Goal: Task Accomplishment & Management: Use online tool/utility

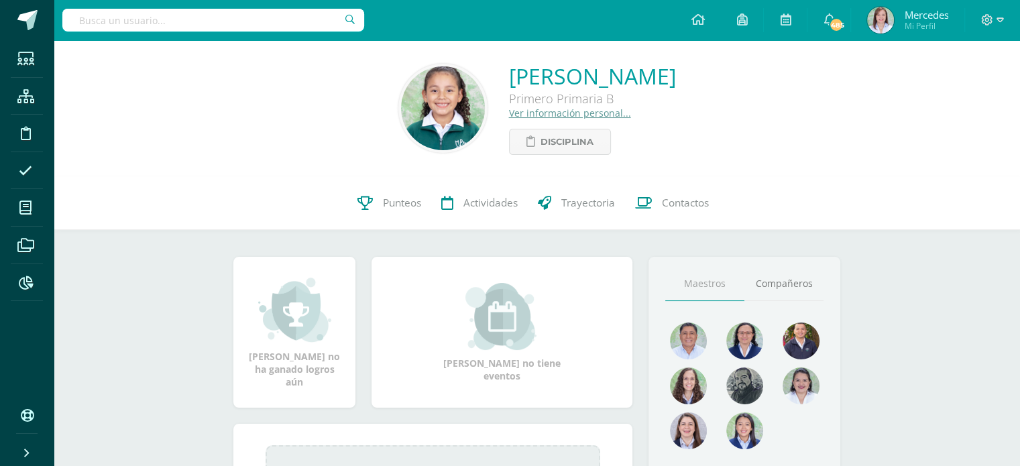
click at [509, 115] on link "Ver información personal..." at bounding box center [570, 113] width 122 height 13
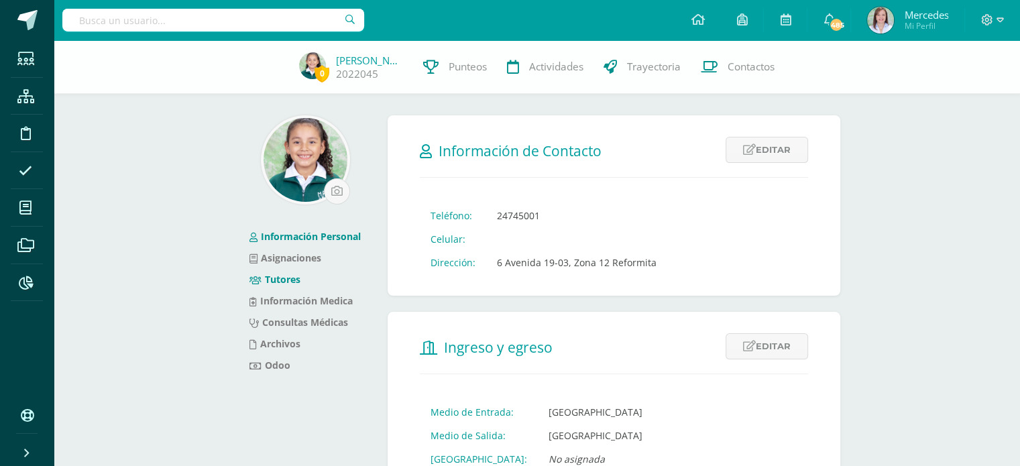
click at [280, 279] on link "Tutores" at bounding box center [274, 279] width 51 height 13
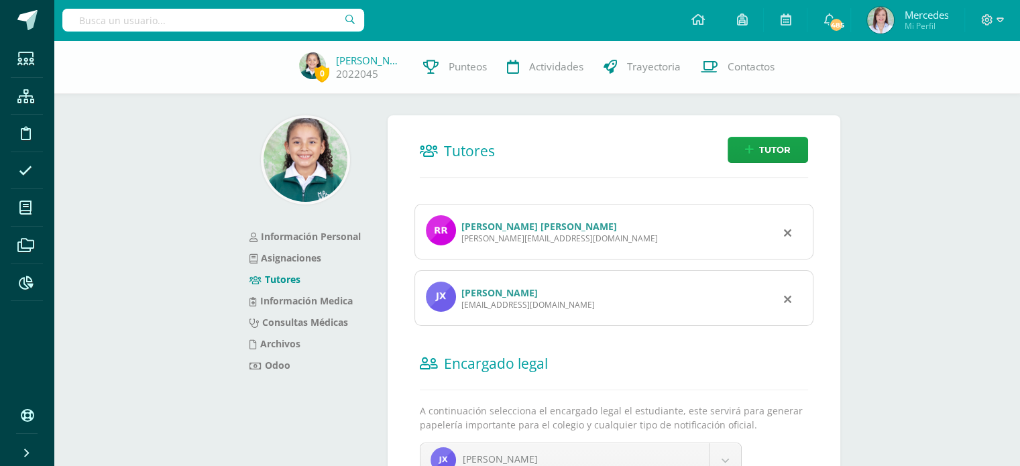
click at [483, 293] on link "José Adonías Xec Guerra" at bounding box center [499, 292] width 76 height 13
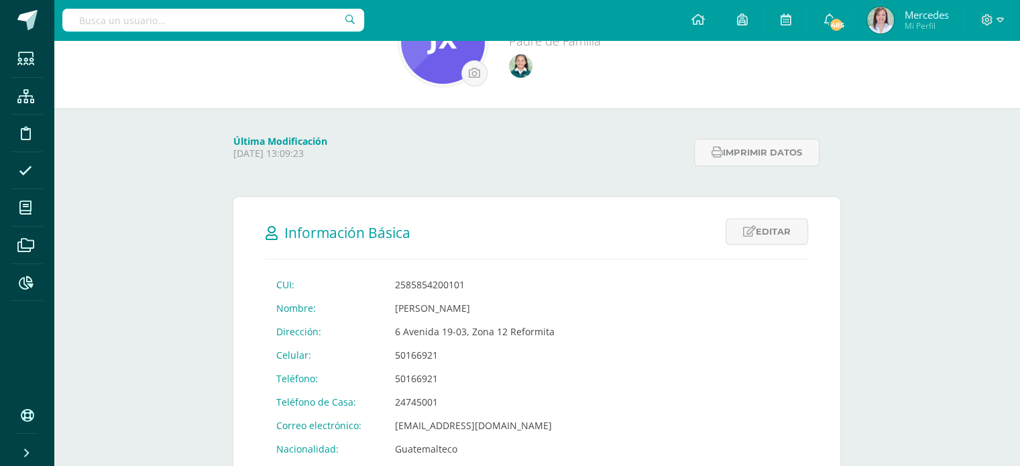
scroll to position [67, 0]
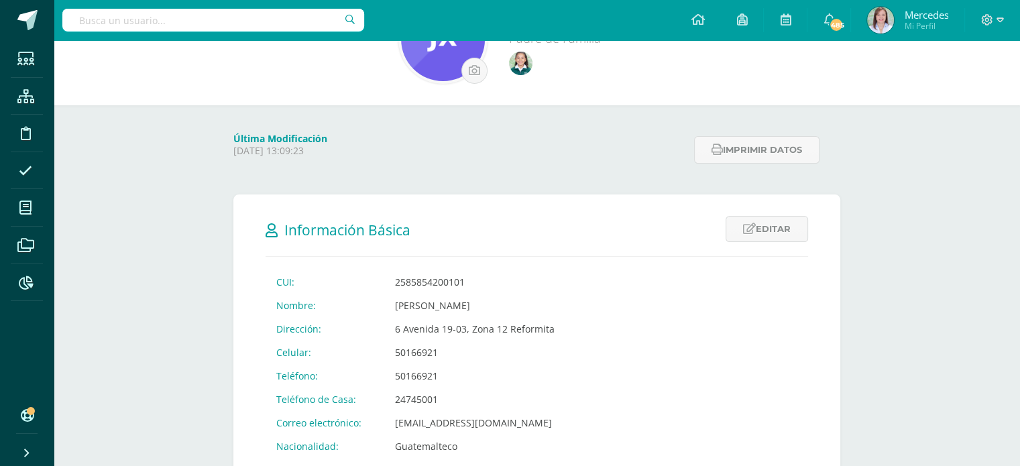
click at [268, 21] on input "text" at bounding box center [213, 20] width 302 height 23
type input "edgar perez"
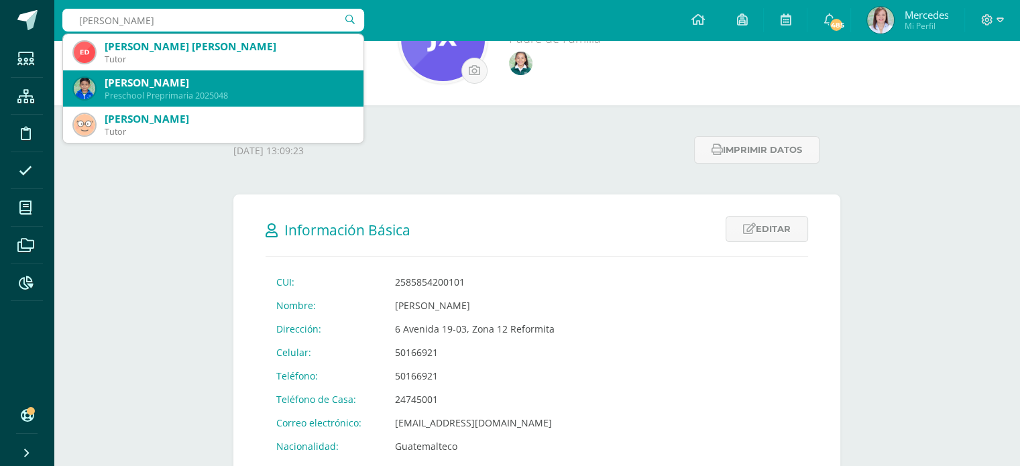
click at [215, 76] on div "[PERSON_NAME]" at bounding box center [229, 83] width 248 height 14
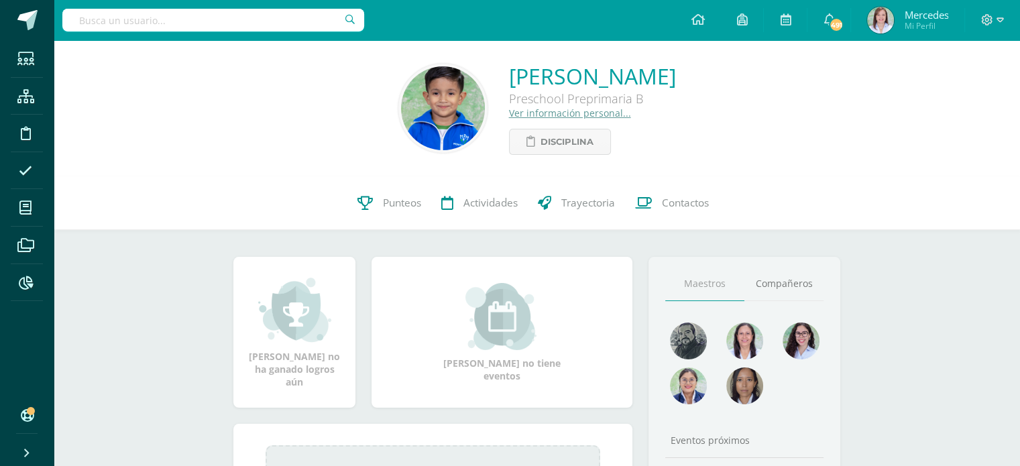
click at [509, 112] on link "Ver información personal..." at bounding box center [570, 113] width 122 height 13
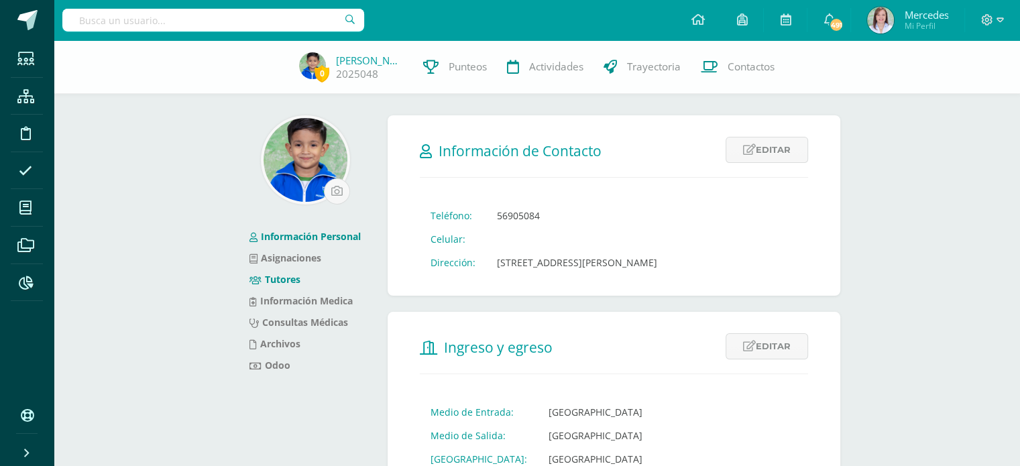
click at [272, 282] on link "Tutores" at bounding box center [274, 279] width 51 height 13
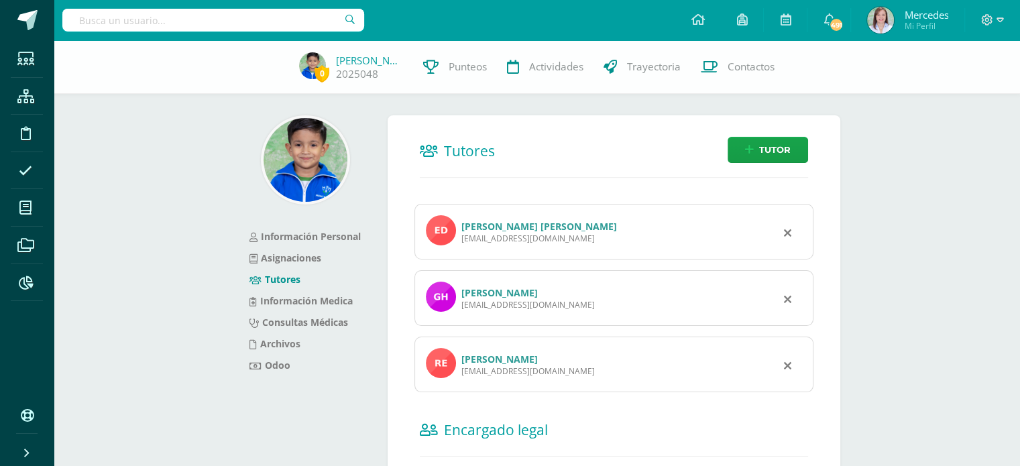
click at [500, 227] on link "Edgar Enrique Humberto Noé Pérez Arriaga" at bounding box center [539, 226] width 156 height 13
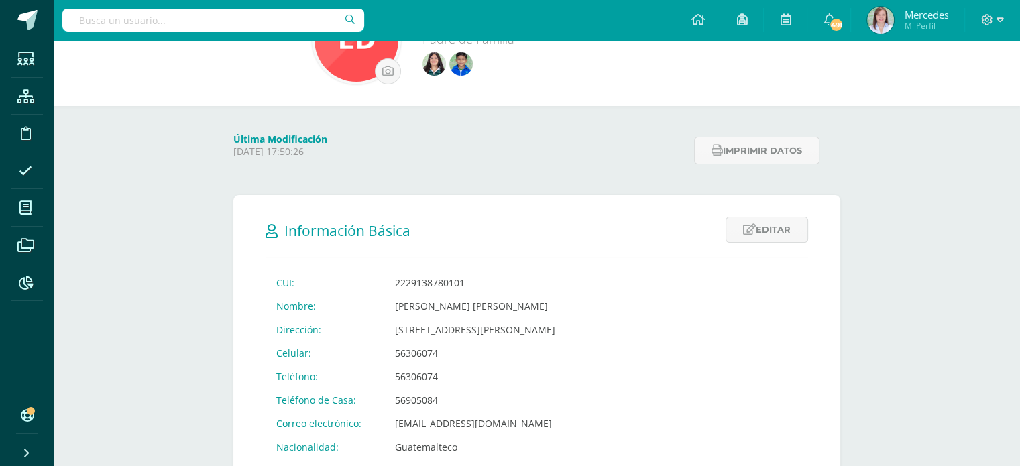
scroll to position [67, 0]
click at [24, 209] on icon at bounding box center [25, 207] width 12 height 13
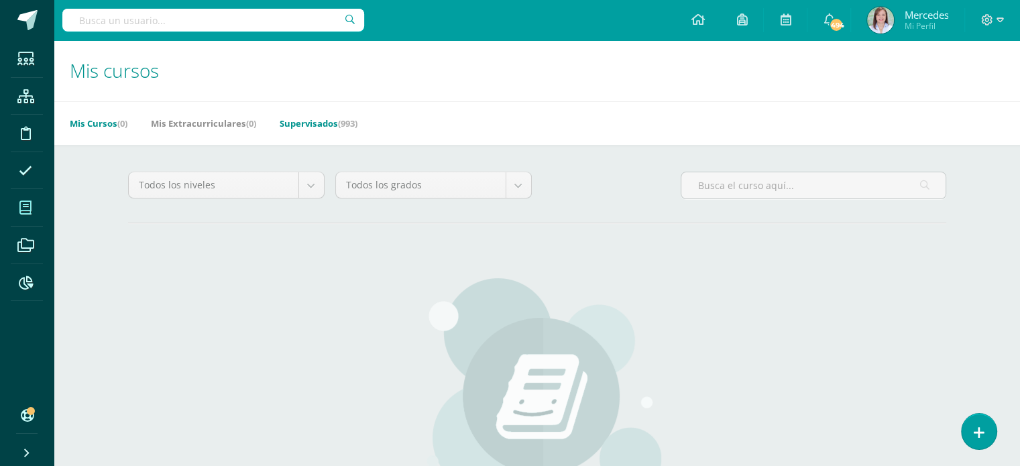
click at [315, 120] on link "Supervisados (993)" at bounding box center [319, 123] width 78 height 21
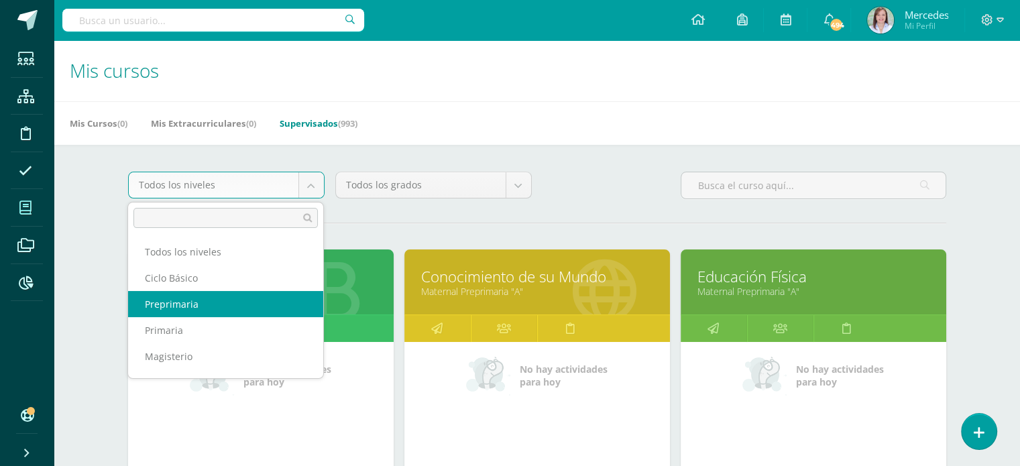
select select "5"
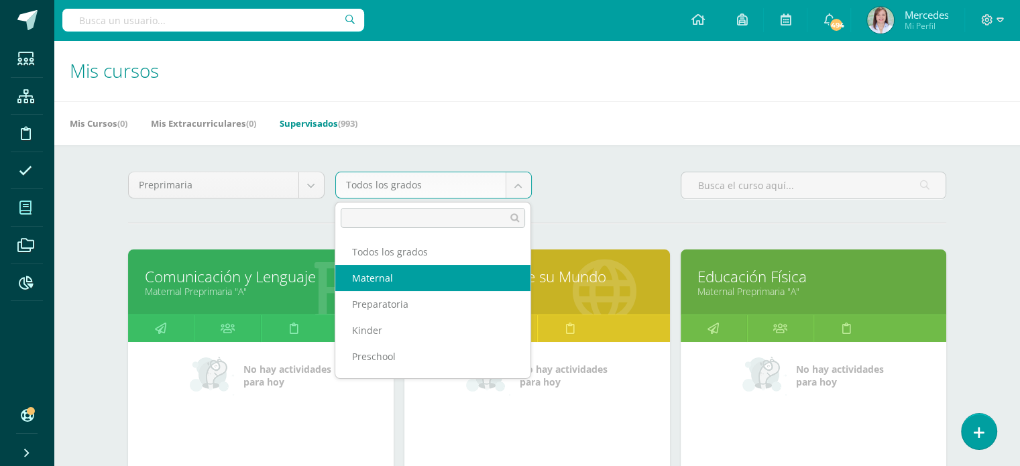
select select "26"
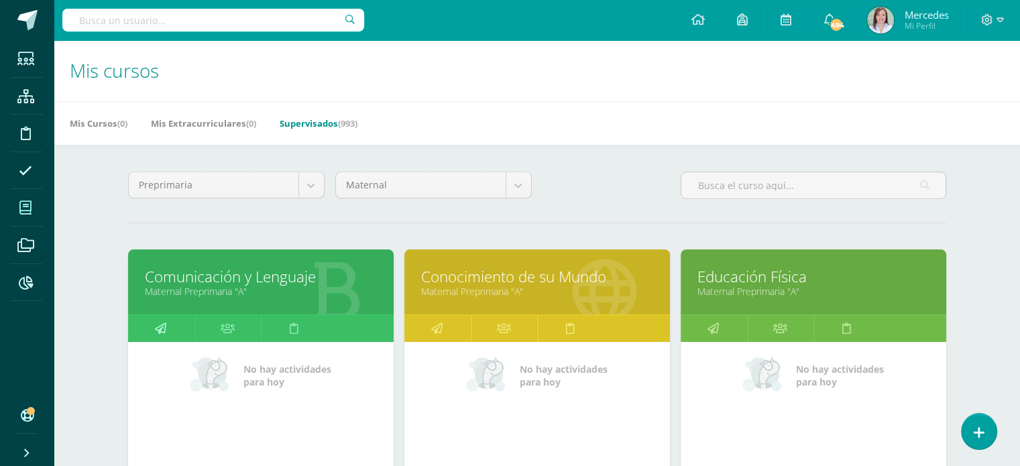
click at [164, 327] on icon at bounding box center [160, 328] width 11 height 26
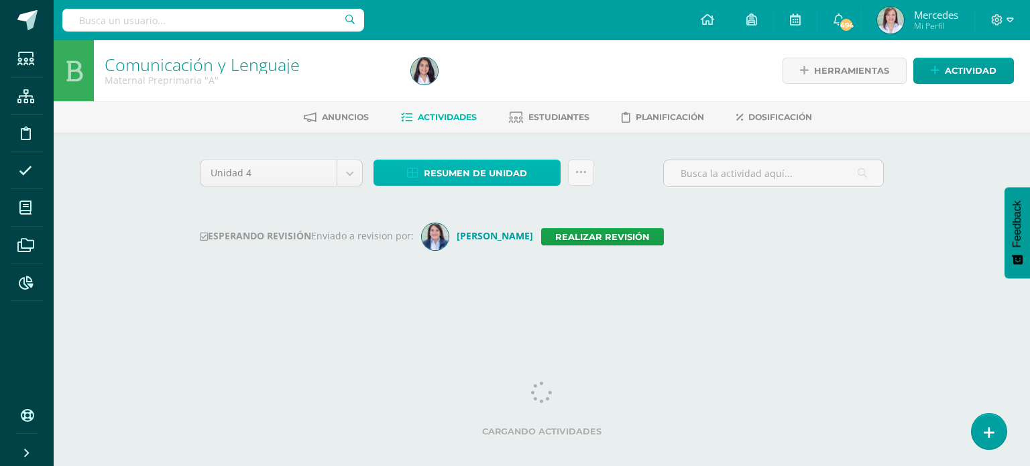
click at [481, 170] on span "Resumen de unidad" at bounding box center [475, 173] width 103 height 25
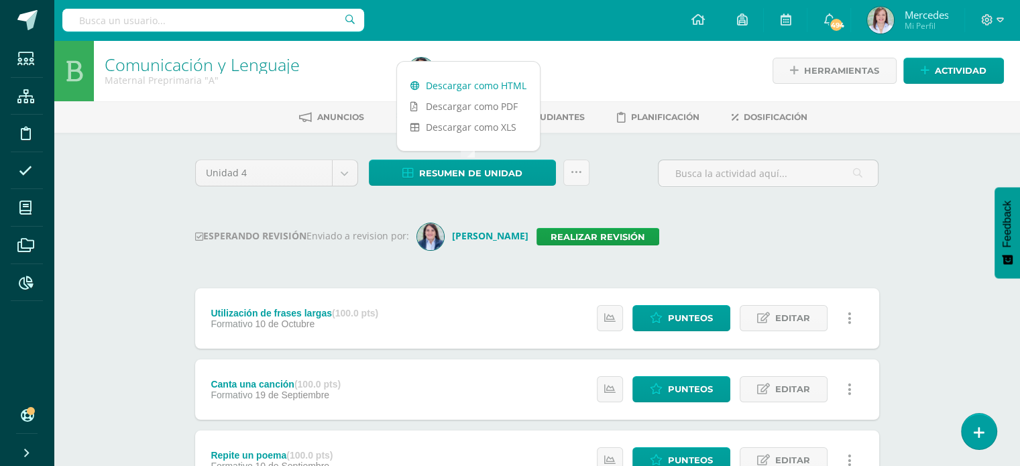
click at [476, 88] on link "Descargar como HTML" at bounding box center [468, 85] width 143 height 21
click at [618, 232] on link "Realizar revisión" at bounding box center [597, 236] width 123 height 17
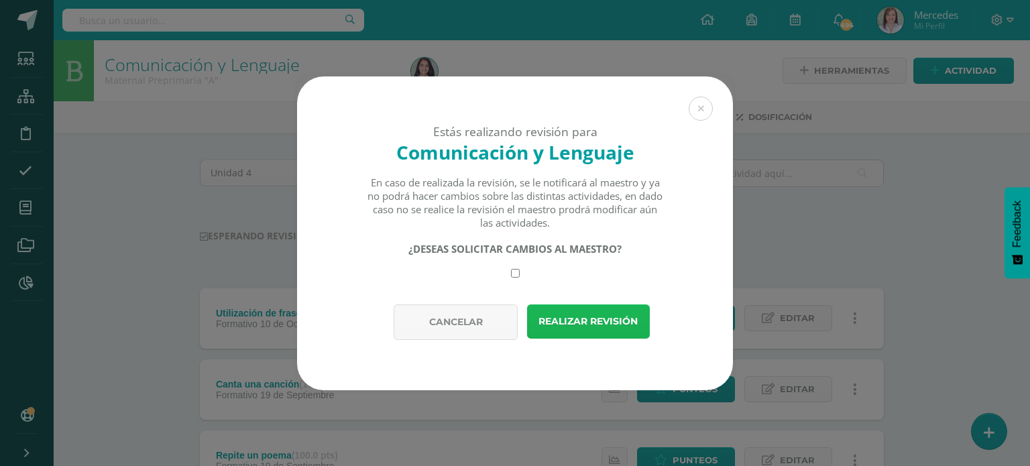
click at [618, 316] on button "Realizar revisión" at bounding box center [588, 321] width 123 height 34
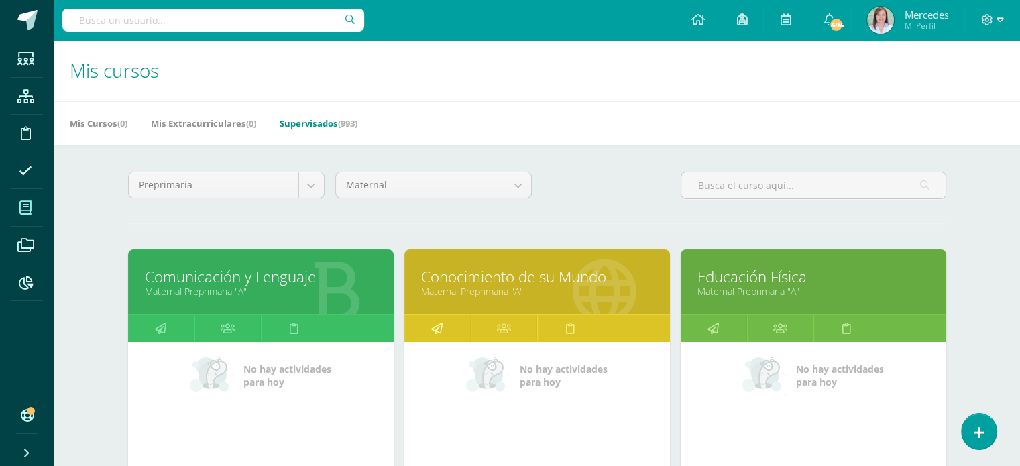
click at [434, 331] on icon at bounding box center [436, 328] width 11 height 26
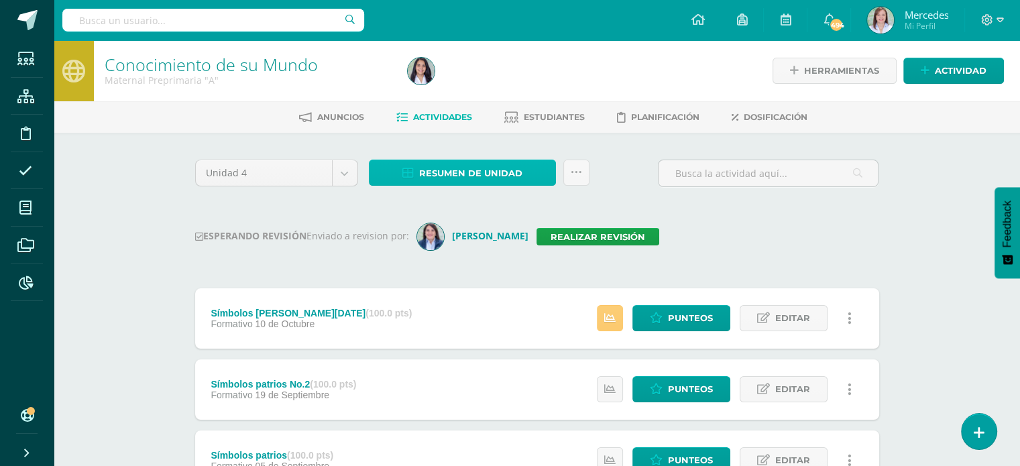
click at [458, 168] on span "Resumen de unidad" at bounding box center [470, 173] width 103 height 25
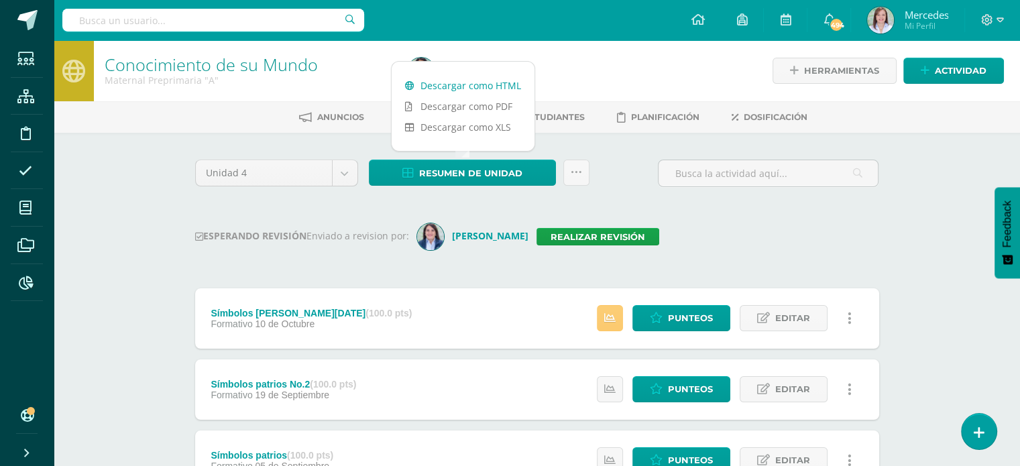
click at [441, 88] on link "Descargar como HTML" at bounding box center [463, 85] width 143 height 21
click at [536, 233] on link "Realizar revisión" at bounding box center [597, 236] width 123 height 17
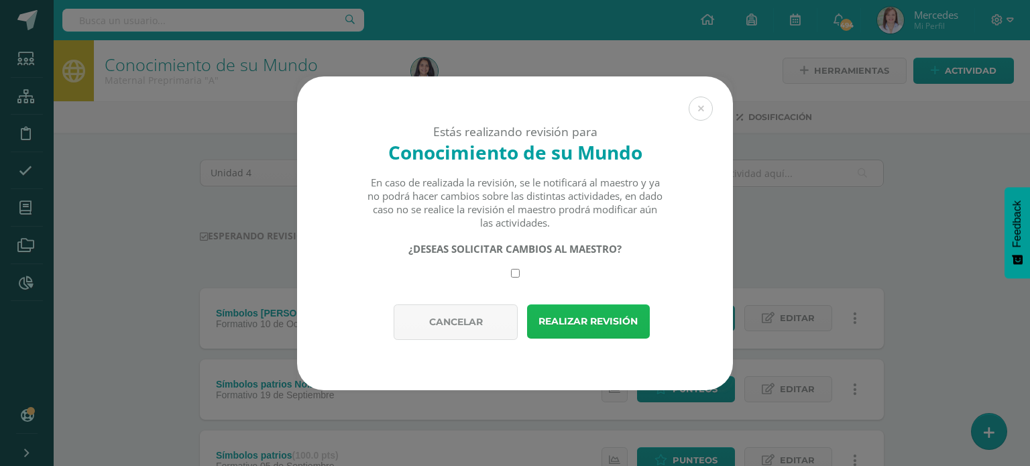
click at [573, 334] on button "Realizar revisión" at bounding box center [588, 321] width 123 height 34
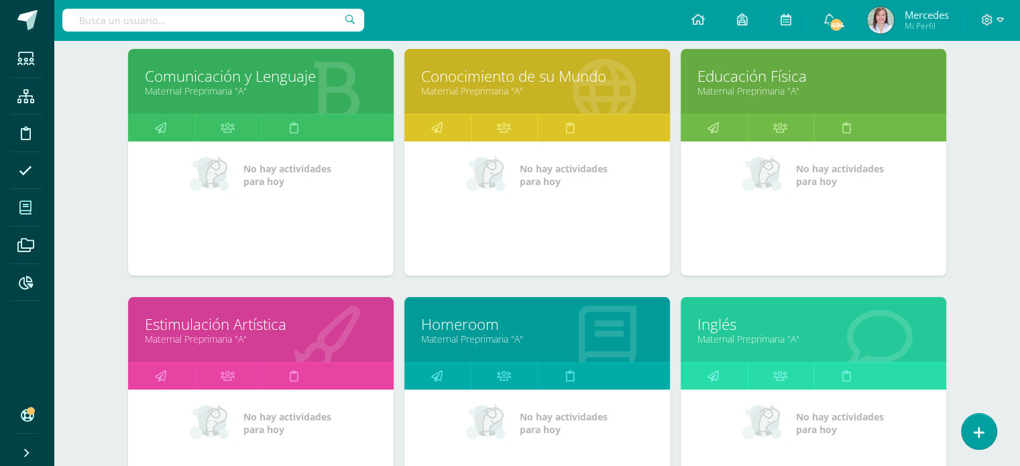
scroll to position [201, 0]
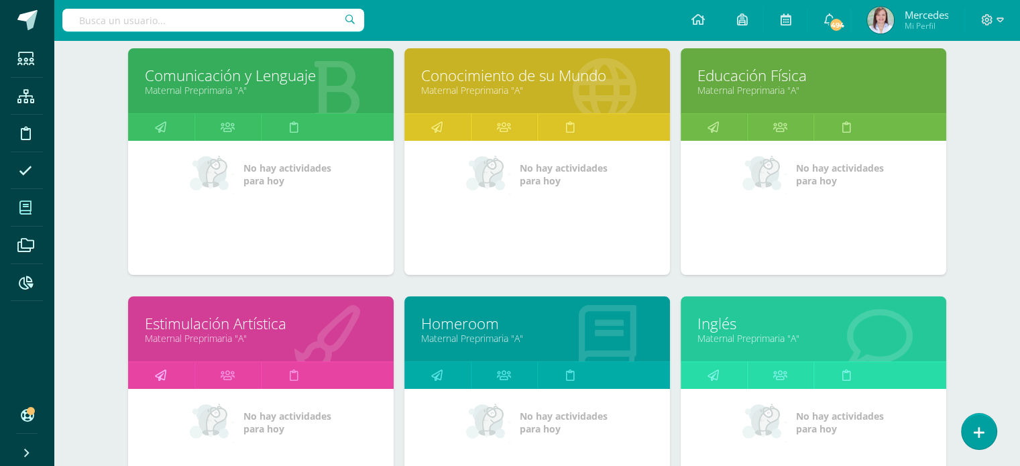
click at [158, 375] on icon at bounding box center [160, 375] width 11 height 26
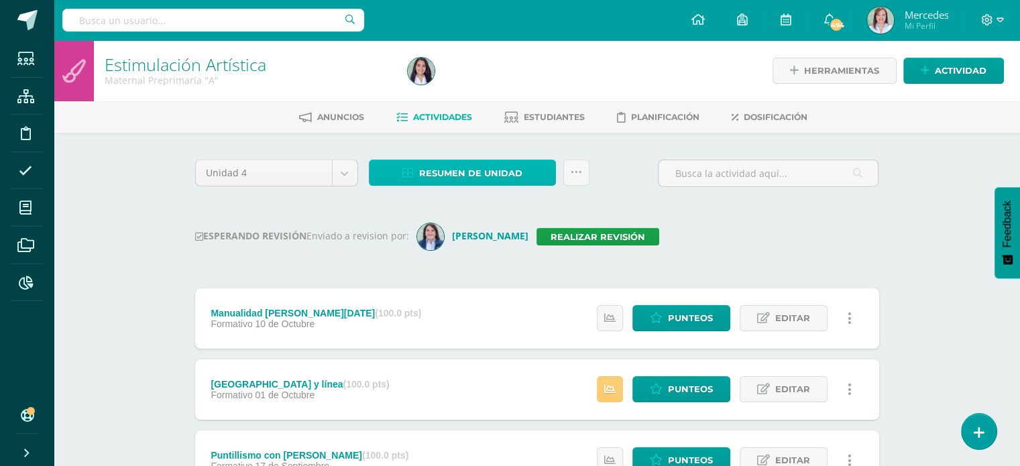
click at [494, 170] on span "Resumen de unidad" at bounding box center [470, 173] width 103 height 25
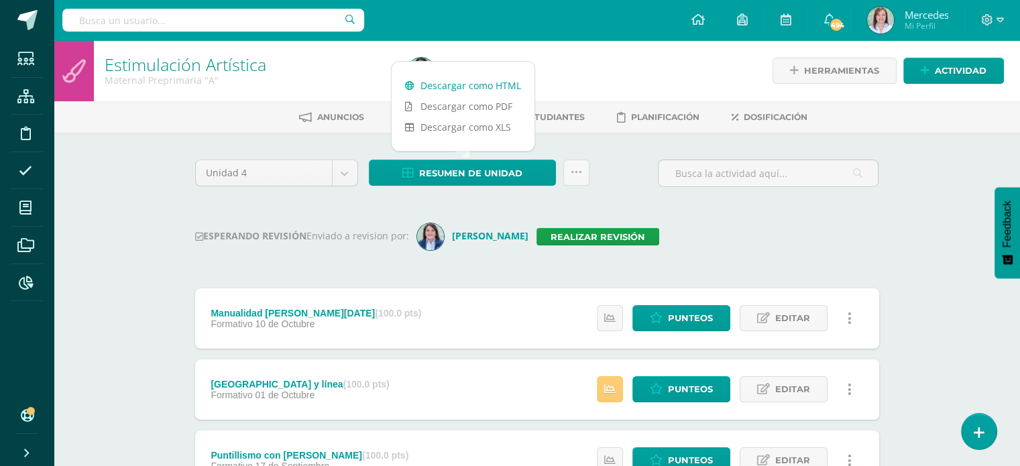
click at [465, 82] on link "Descargar como HTML" at bounding box center [463, 85] width 143 height 21
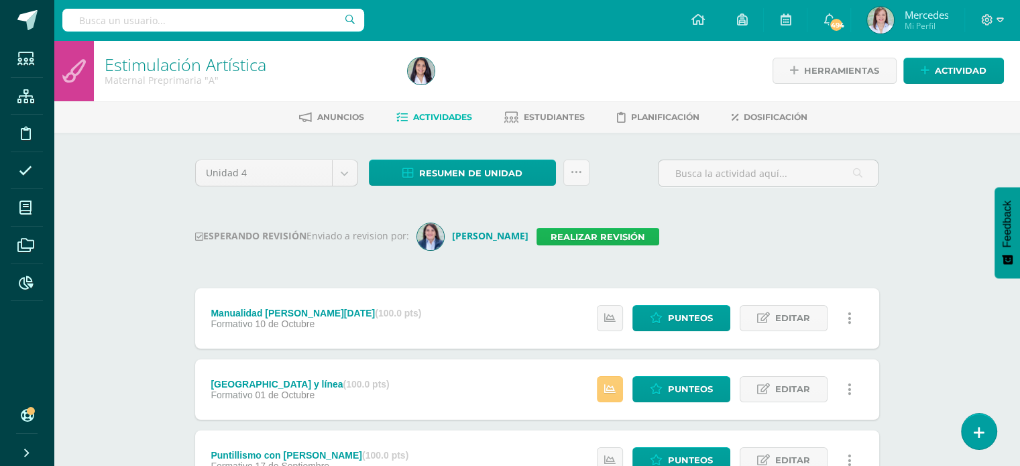
click at [569, 234] on link "Realizar revisión" at bounding box center [597, 236] width 123 height 17
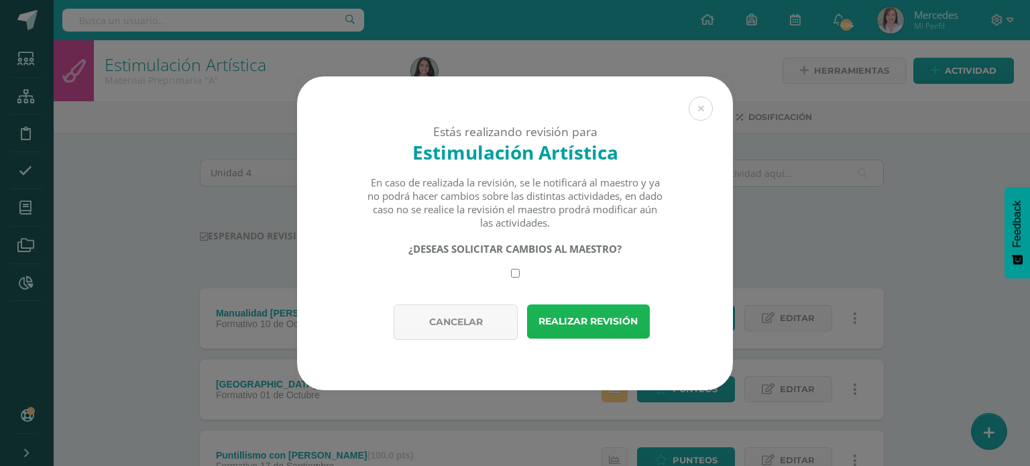
click at [592, 318] on button "Realizar revisión" at bounding box center [588, 321] width 123 height 34
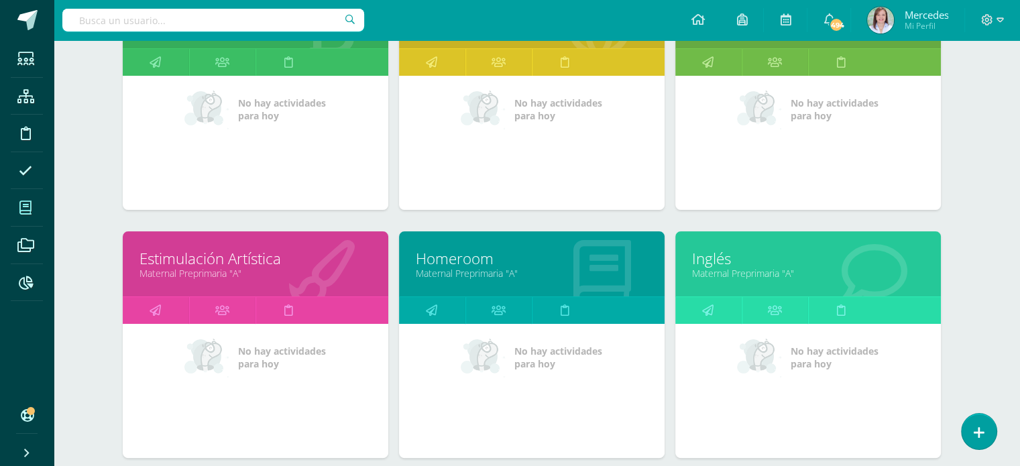
scroll to position [268, 5]
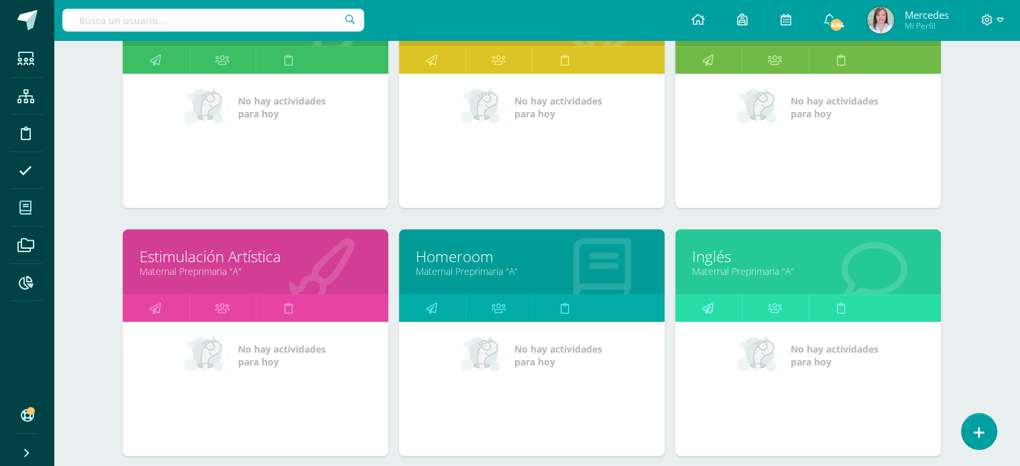
click at [714, 304] on link at bounding box center [708, 308] width 66 height 27
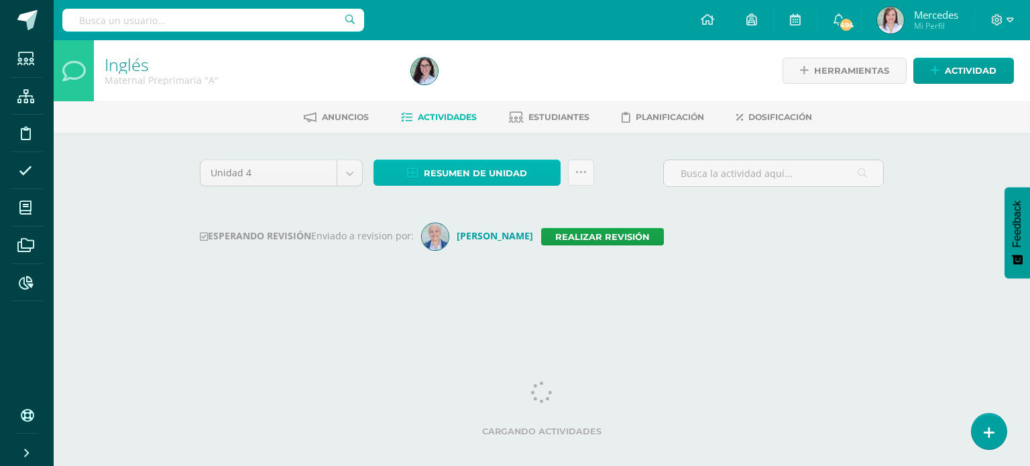
click at [461, 174] on span "Resumen de unidad" at bounding box center [475, 173] width 103 height 25
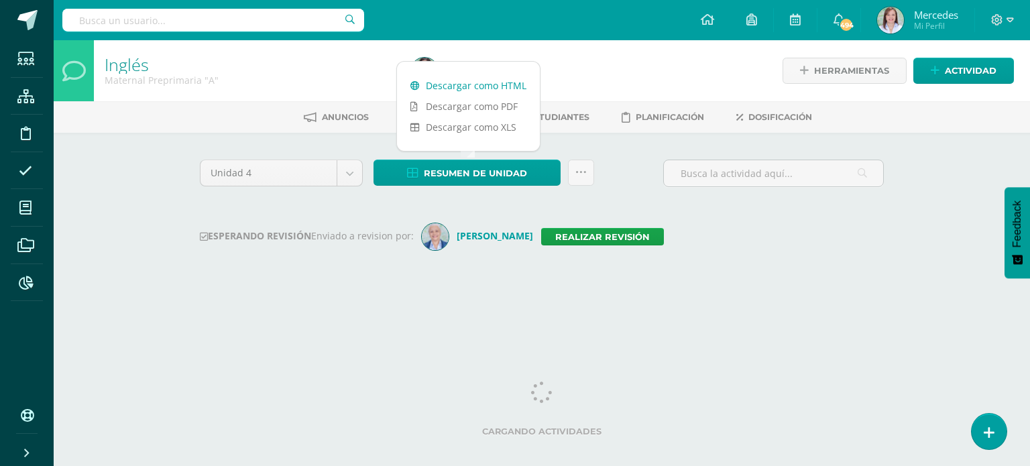
click at [471, 88] on link "Descargar como HTML" at bounding box center [468, 85] width 143 height 21
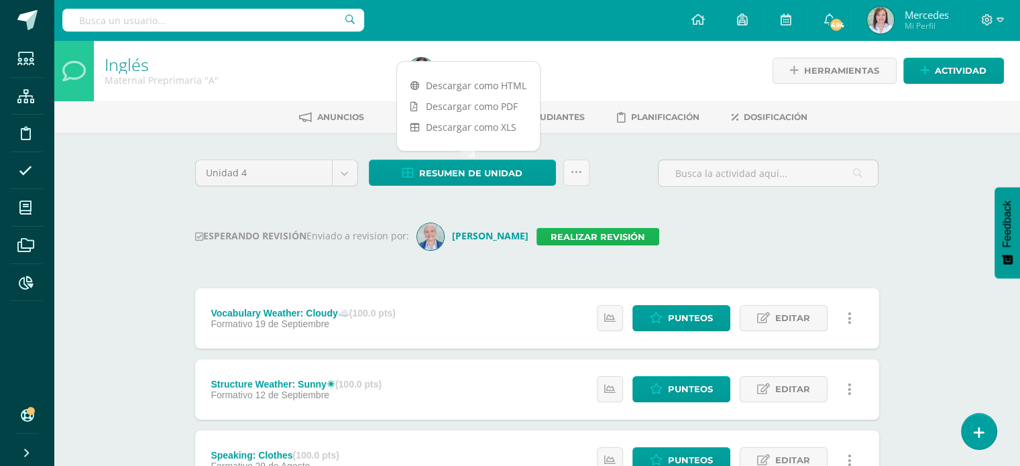
click at [632, 235] on link "Realizar revisión" at bounding box center [597, 236] width 123 height 17
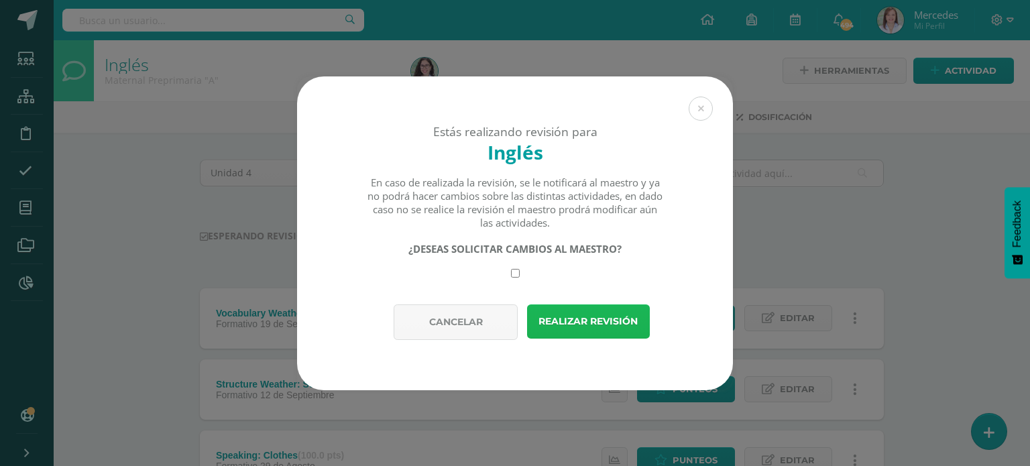
click at [598, 317] on button "Realizar revisión" at bounding box center [588, 321] width 123 height 34
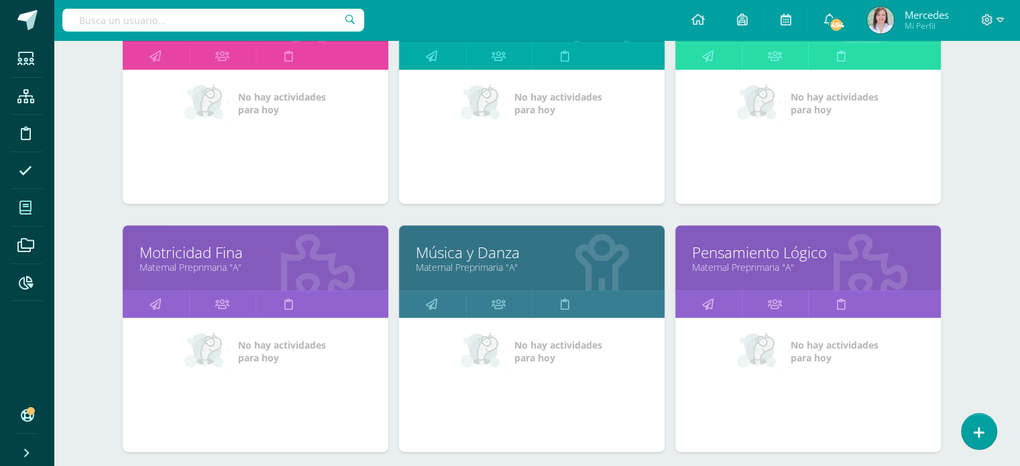
scroll to position [536, 5]
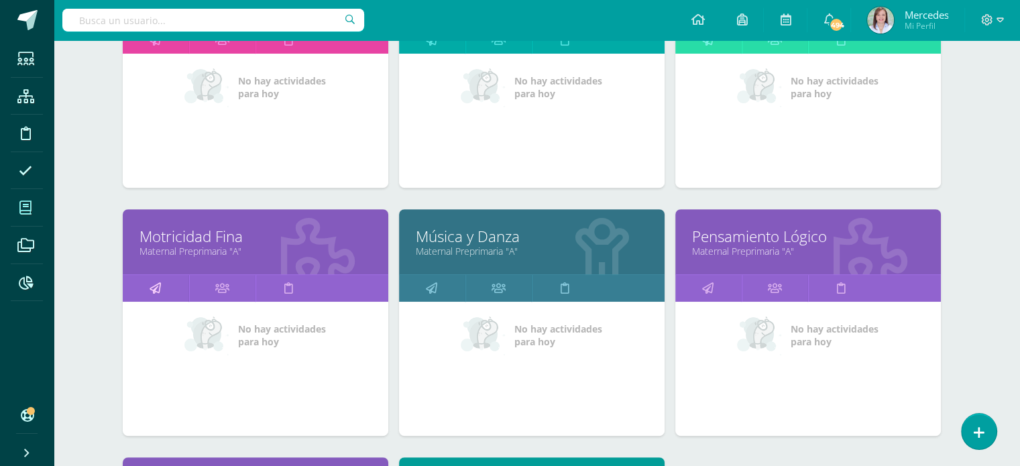
click at [157, 286] on icon at bounding box center [155, 288] width 11 height 26
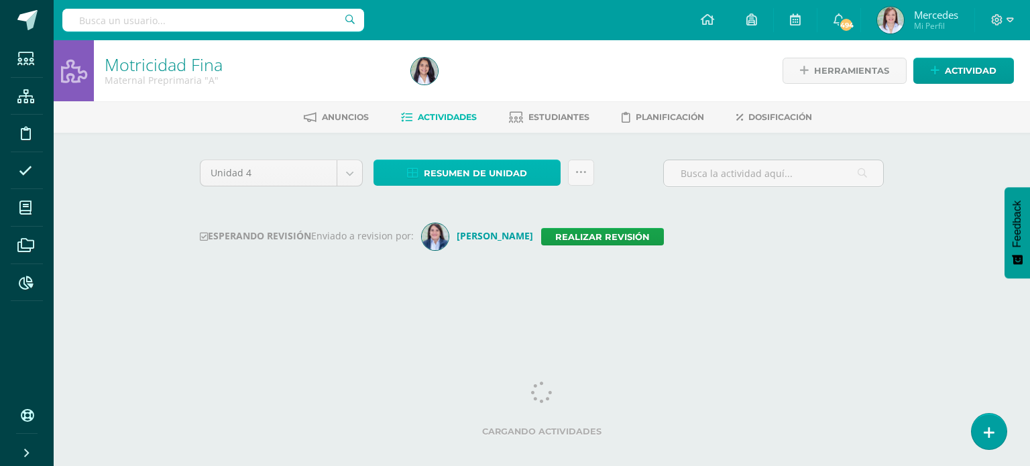
click at [473, 166] on span "Resumen de unidad" at bounding box center [475, 173] width 103 height 25
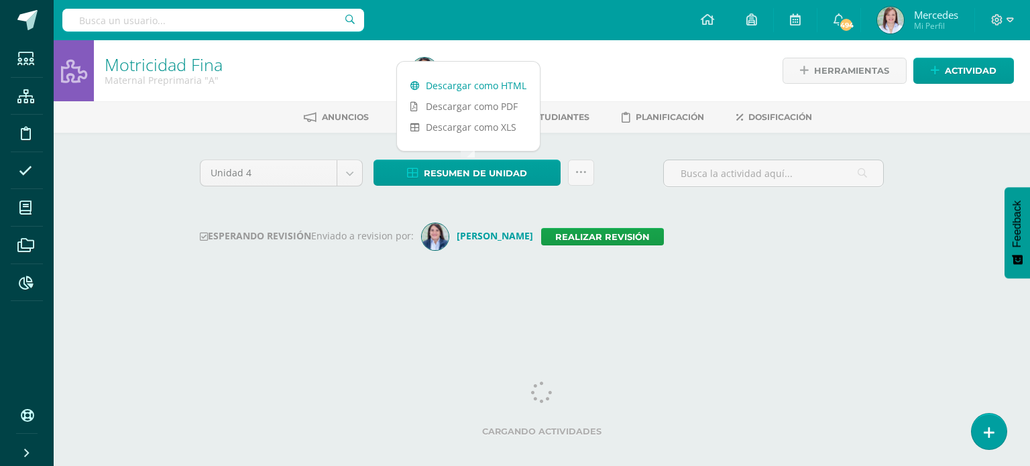
click at [467, 88] on link "Descargar como HTML" at bounding box center [468, 85] width 143 height 21
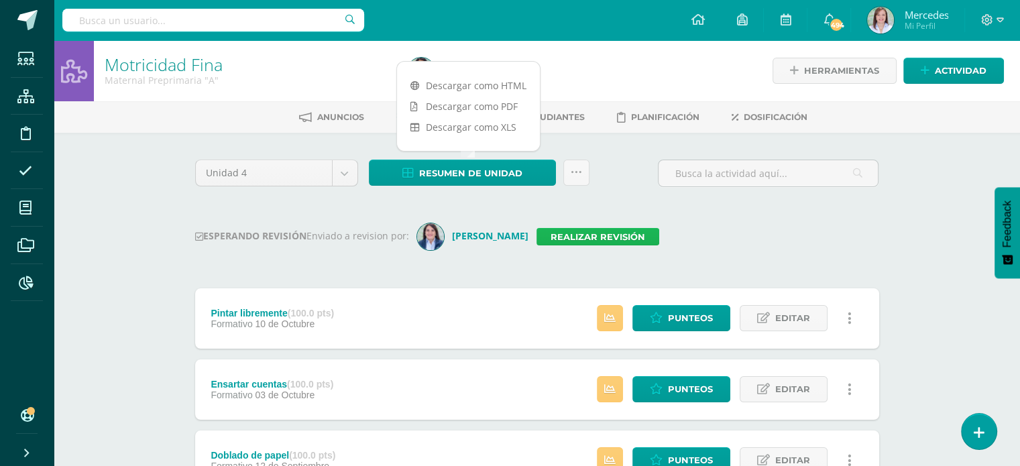
click at [566, 233] on link "Realizar revisión" at bounding box center [597, 236] width 123 height 17
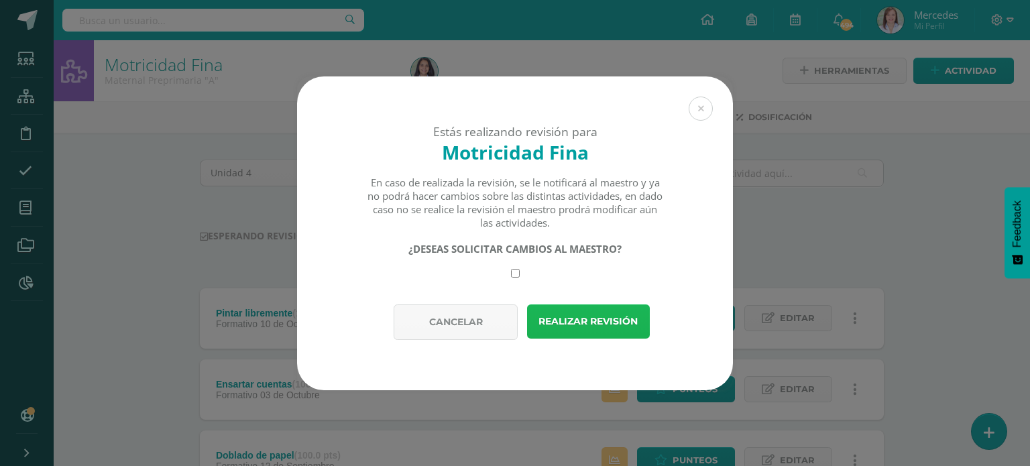
click at [577, 321] on button "Realizar revisión" at bounding box center [588, 321] width 123 height 34
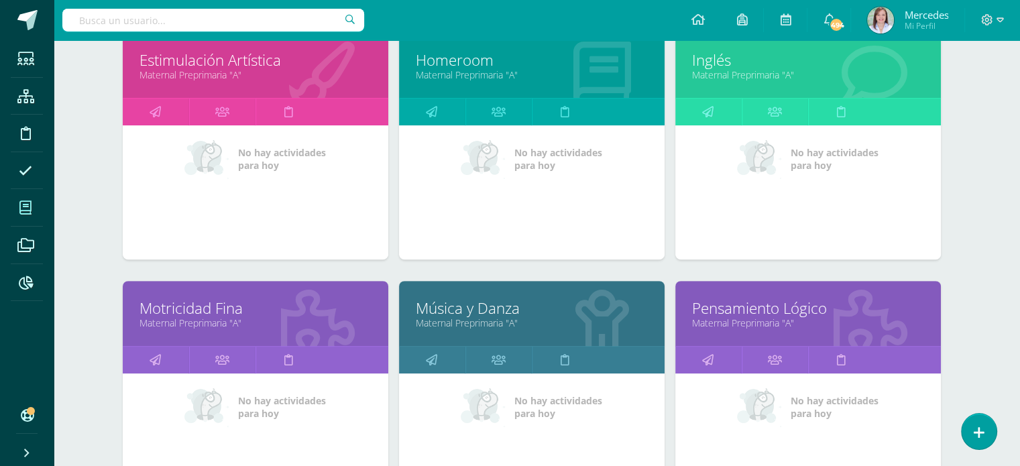
scroll to position [469, 5]
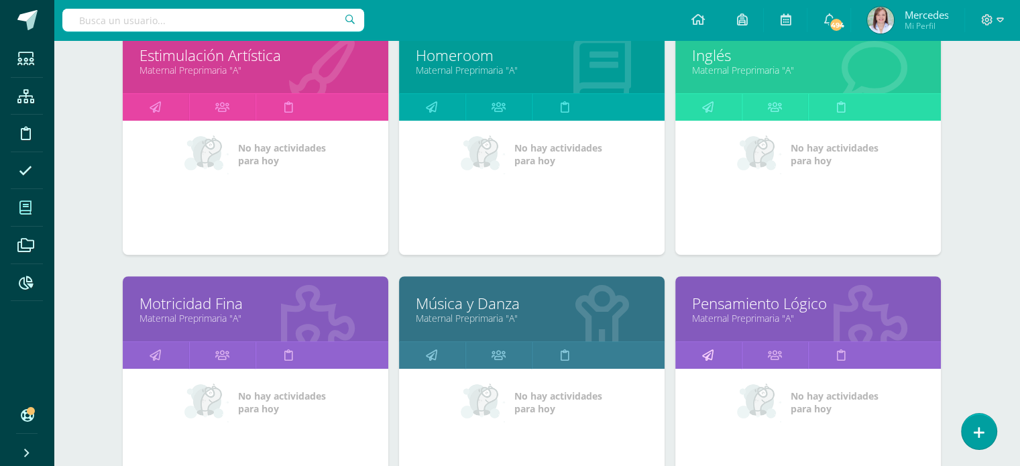
click at [705, 353] on icon at bounding box center [707, 355] width 11 height 26
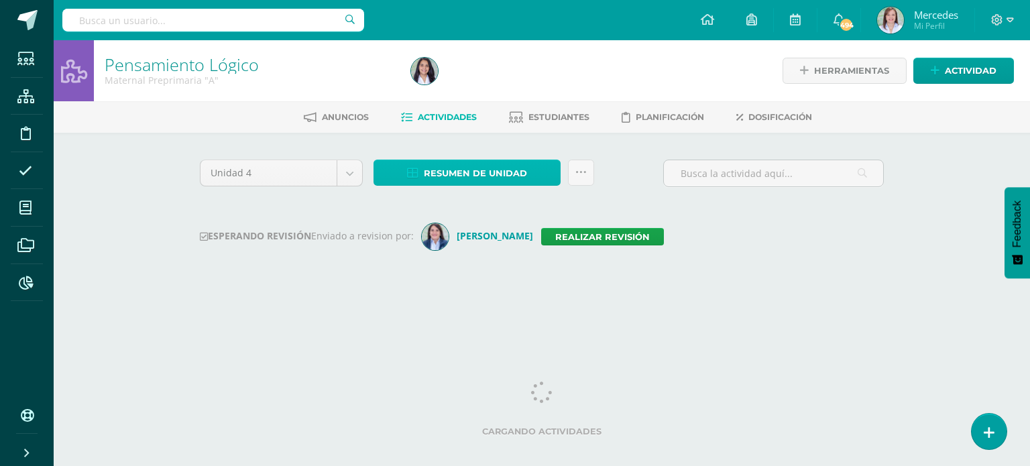
click at [457, 172] on span "Resumen de unidad" at bounding box center [475, 173] width 103 height 25
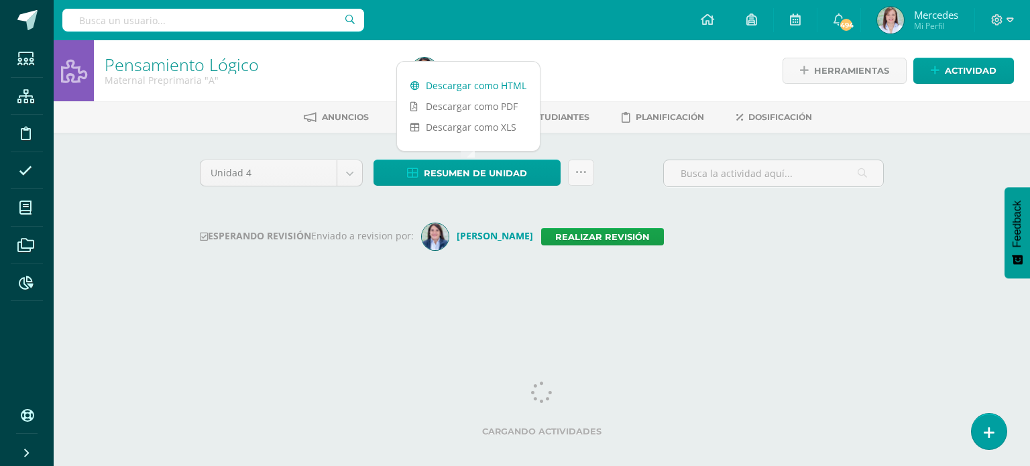
click at [445, 84] on link "Descargar como HTML" at bounding box center [468, 85] width 143 height 21
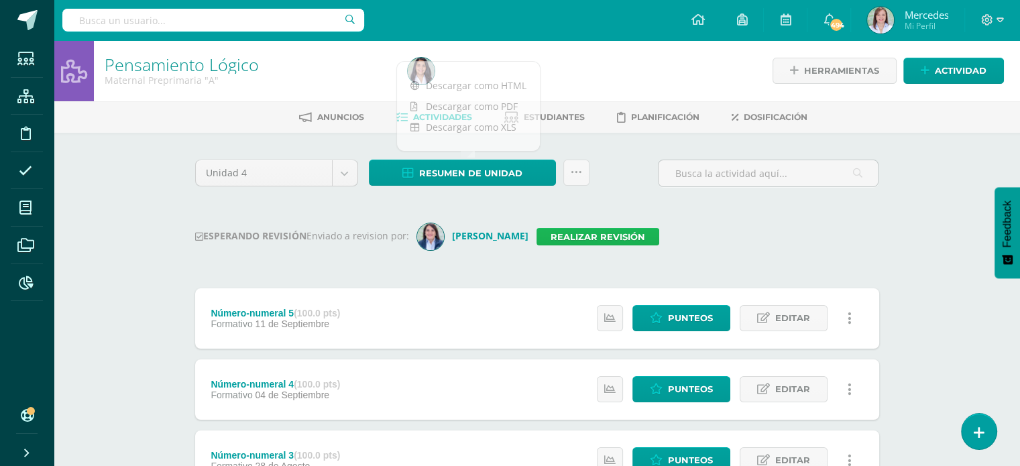
click at [569, 233] on link "Realizar revisión" at bounding box center [597, 236] width 123 height 17
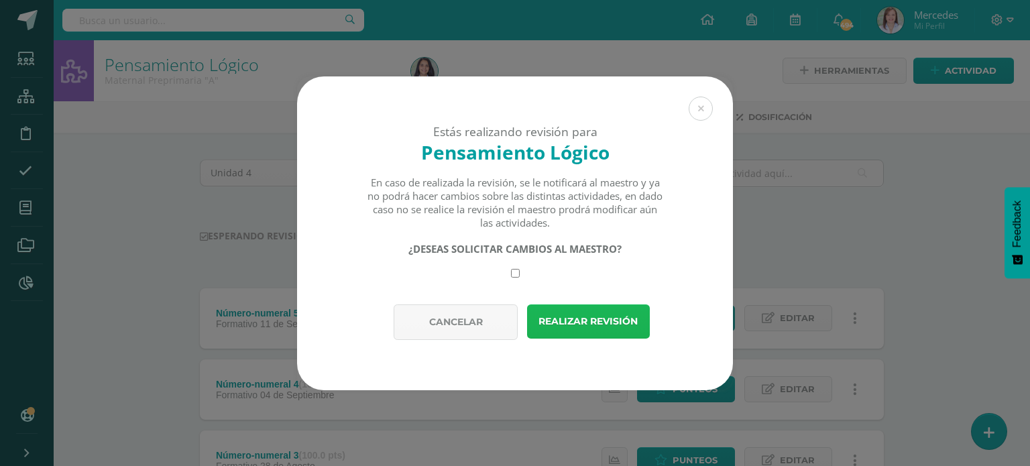
click at [582, 316] on button "Realizar revisión" at bounding box center [588, 321] width 123 height 34
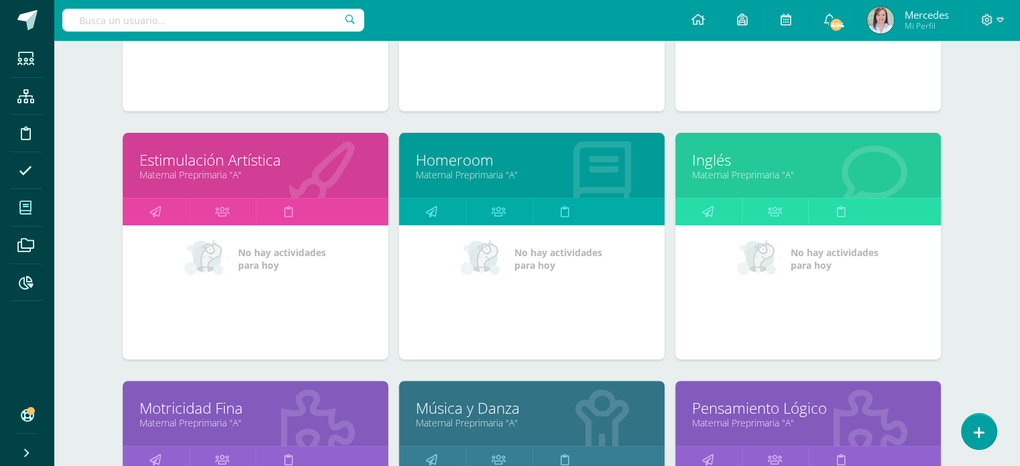
scroll to position [402, 5]
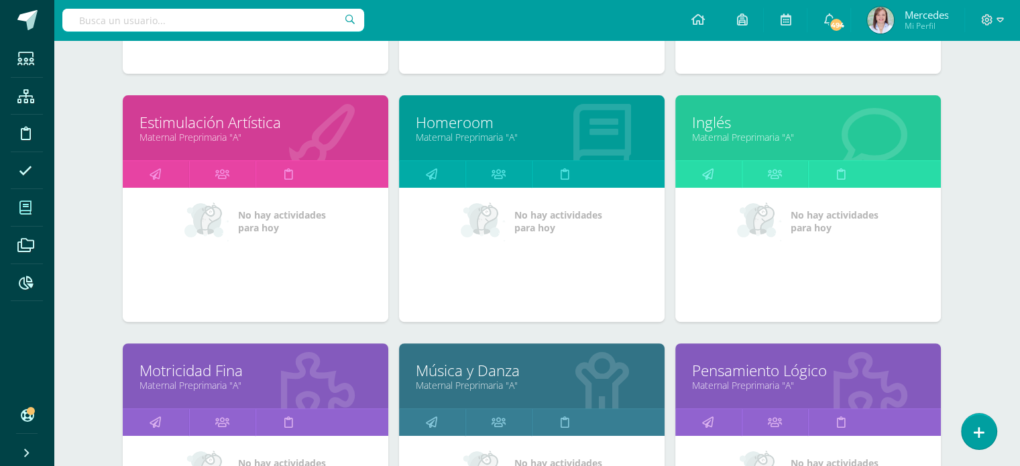
click at [461, 380] on link "Maternal Preprimaria "A"" at bounding box center [532, 385] width 232 height 13
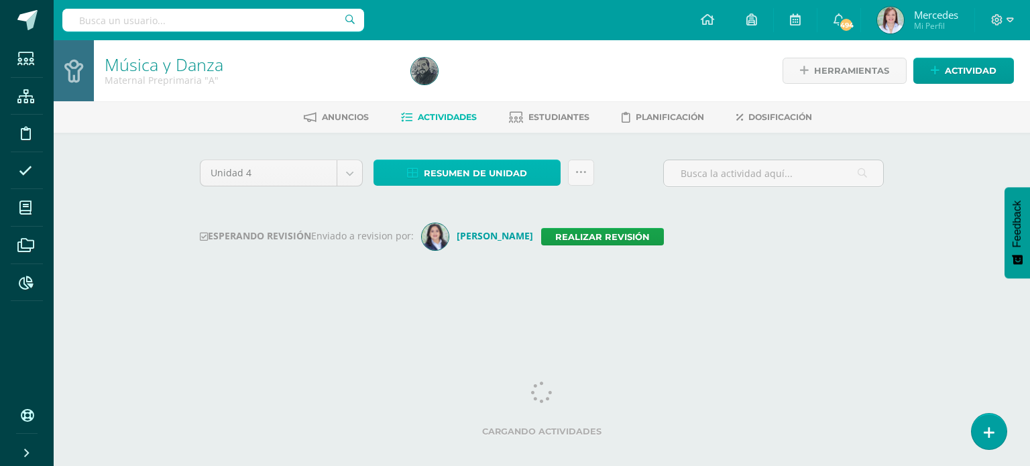
click at [432, 174] on span "Resumen de unidad" at bounding box center [475, 173] width 103 height 25
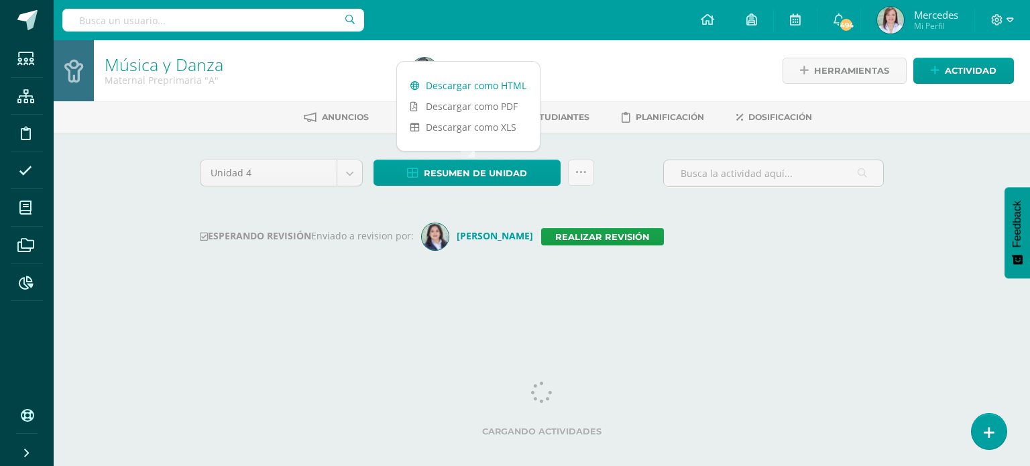
click at [435, 78] on link "Descargar como HTML" at bounding box center [468, 85] width 143 height 21
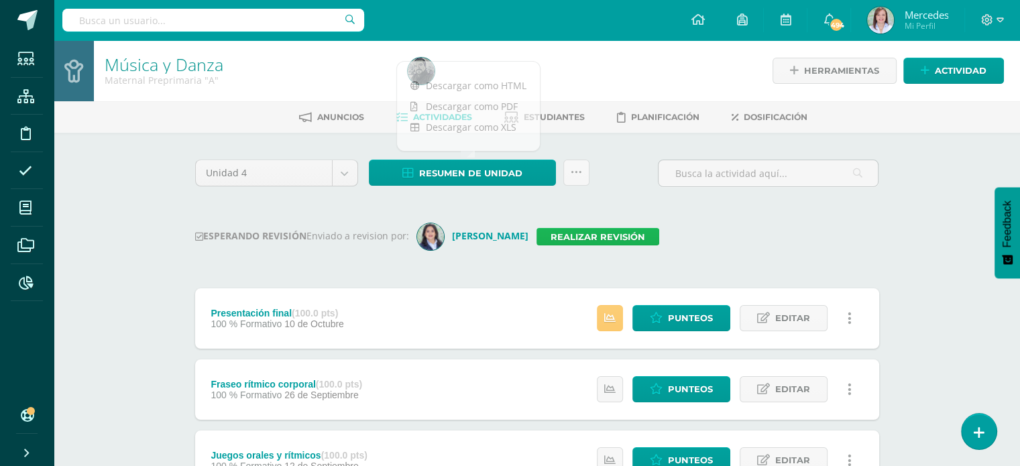
click at [584, 241] on link "Realizar revisión" at bounding box center [597, 236] width 123 height 17
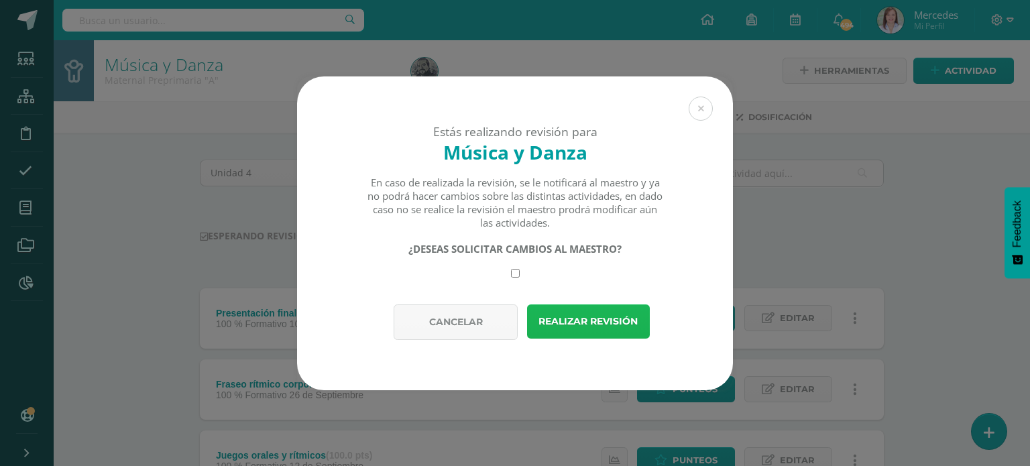
click at [592, 319] on button "Realizar revisión" at bounding box center [588, 321] width 123 height 34
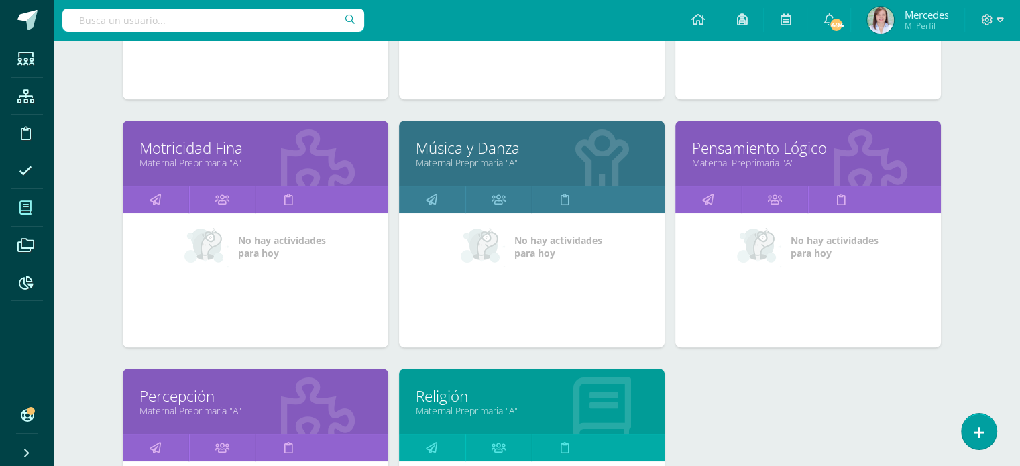
scroll to position [671, 5]
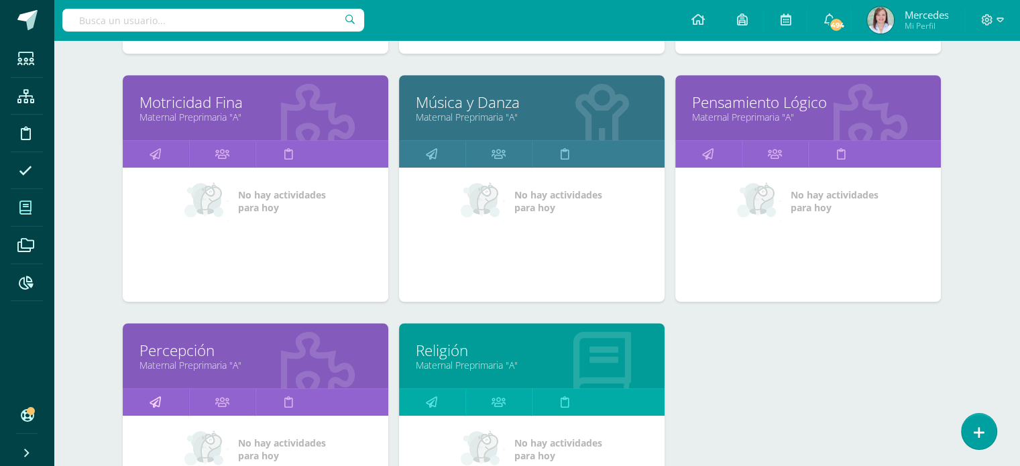
click at [151, 400] on icon at bounding box center [155, 402] width 11 height 26
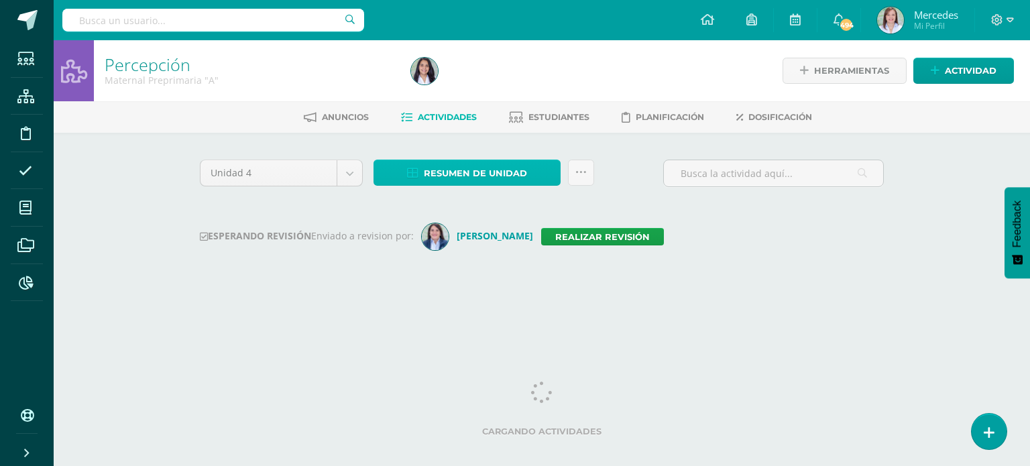
click at [459, 175] on span "Resumen de unidad" at bounding box center [475, 173] width 103 height 25
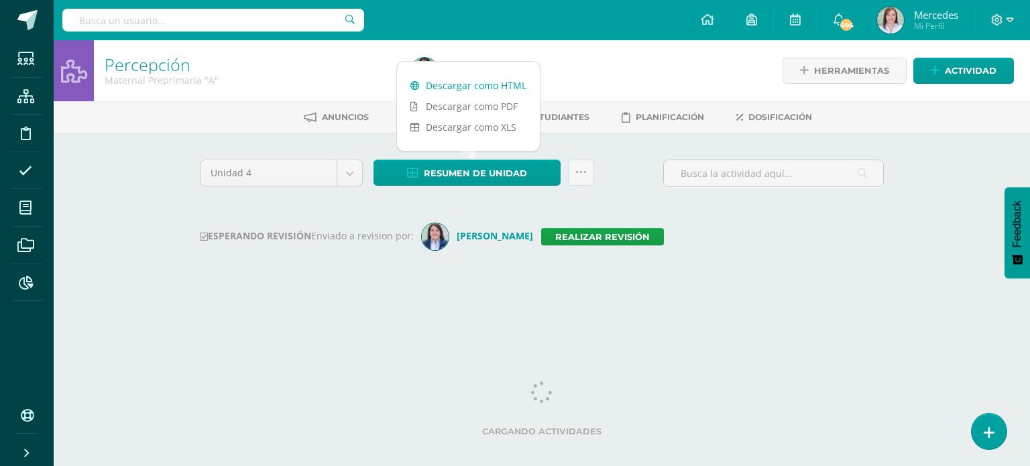
click at [465, 84] on link "Descargar como HTML" at bounding box center [468, 85] width 143 height 21
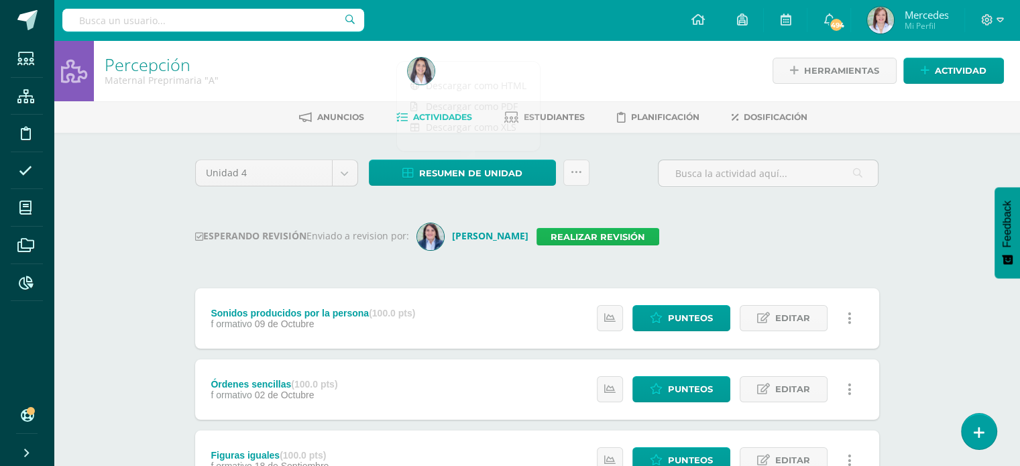
click at [583, 239] on link "Realizar revisión" at bounding box center [597, 236] width 123 height 17
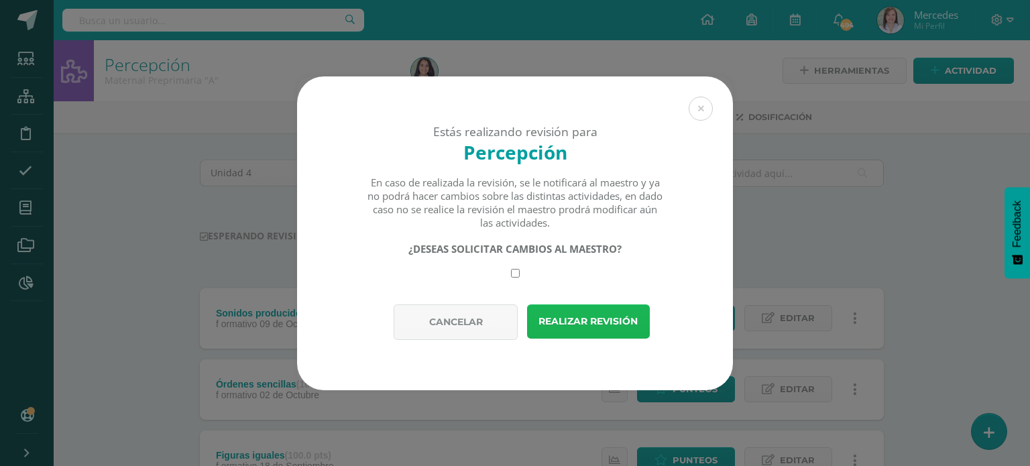
click at [593, 321] on button "Realizar revisión" at bounding box center [588, 321] width 123 height 34
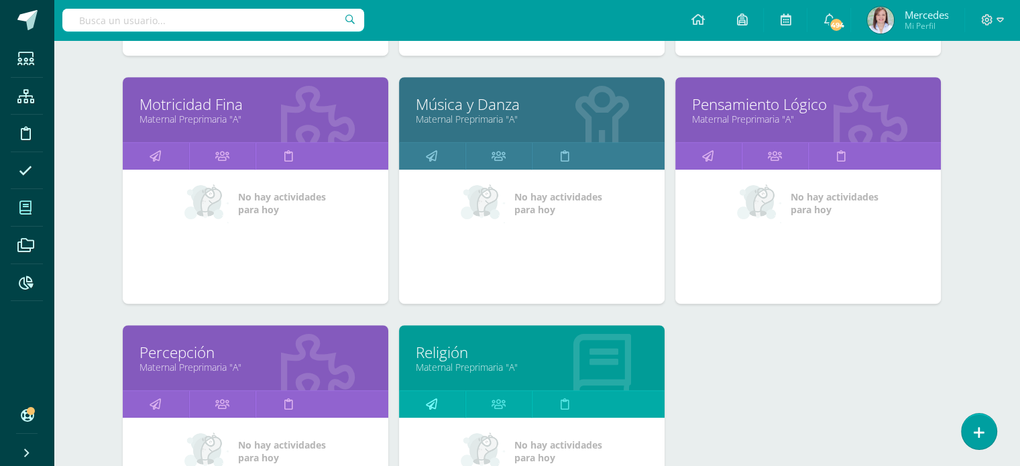
scroll to position [671, 5]
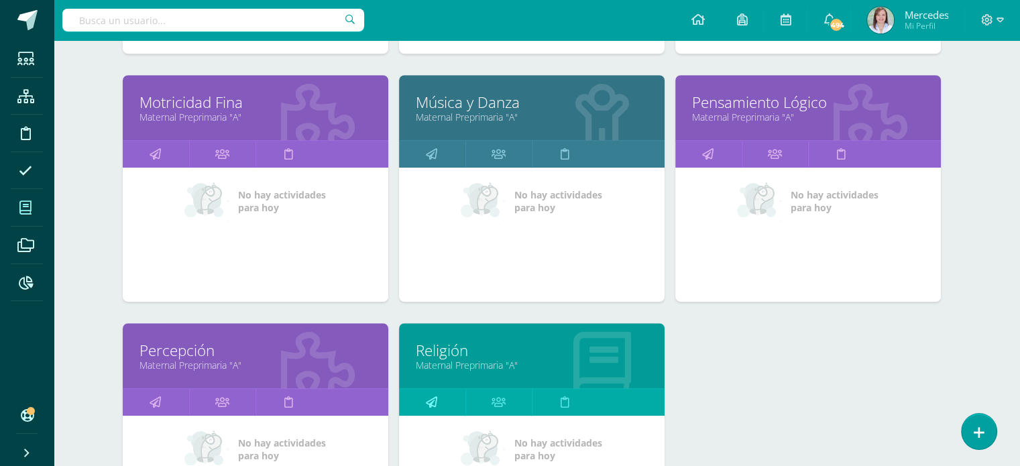
click at [435, 402] on icon at bounding box center [431, 402] width 11 height 26
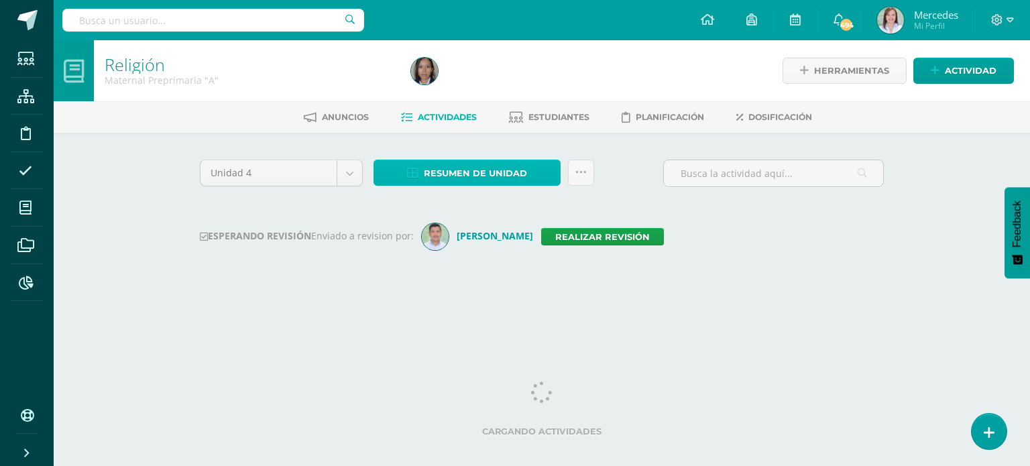
click at [467, 174] on span "Resumen de unidad" at bounding box center [475, 173] width 103 height 25
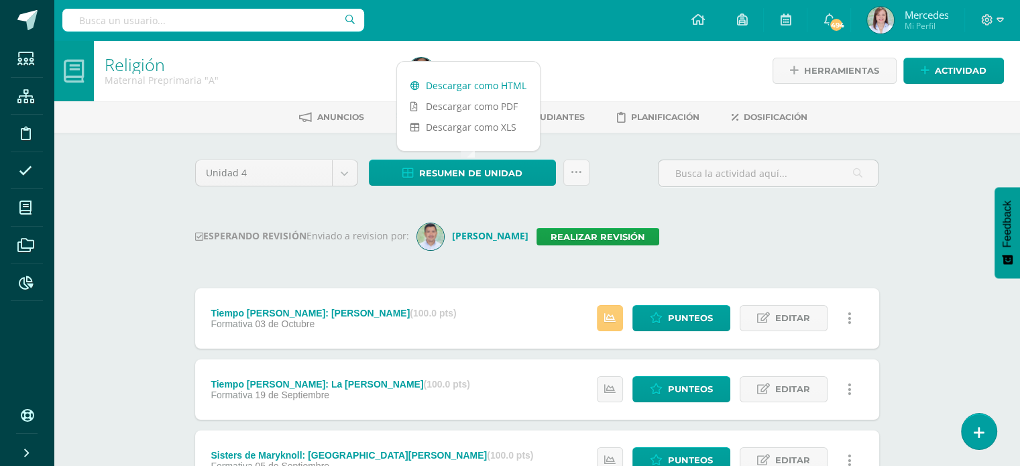
click at [474, 84] on link "Descargar como HTML" at bounding box center [468, 85] width 143 height 21
click at [536, 234] on link "Realizar revisión" at bounding box center [597, 236] width 123 height 17
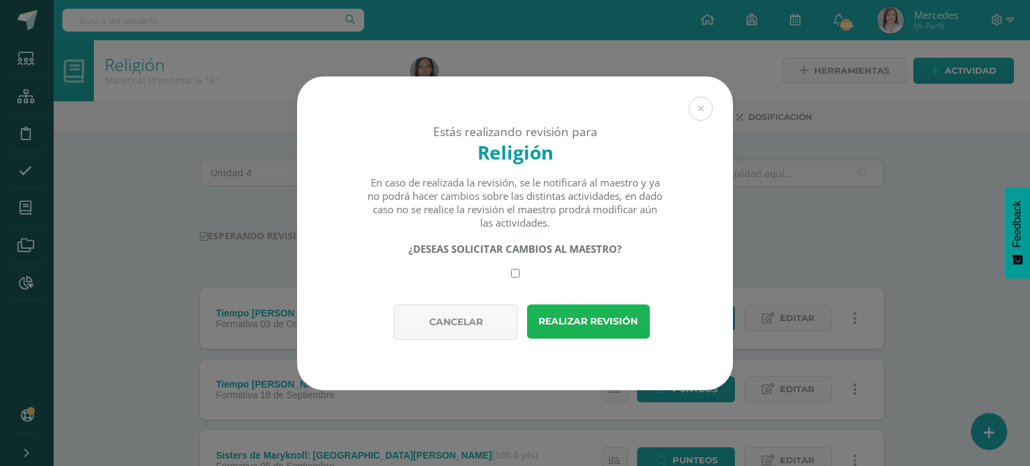
click at [569, 319] on button "Realizar revisión" at bounding box center [588, 321] width 123 height 34
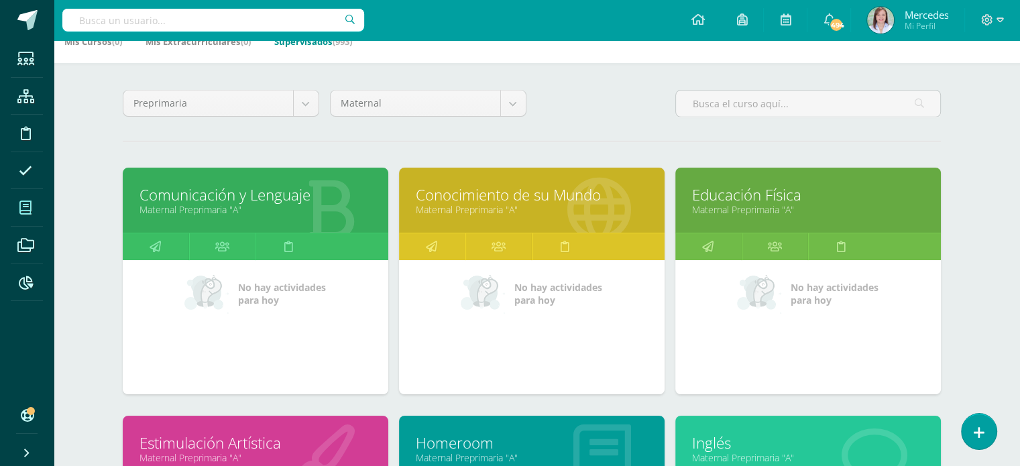
scroll to position [134, 5]
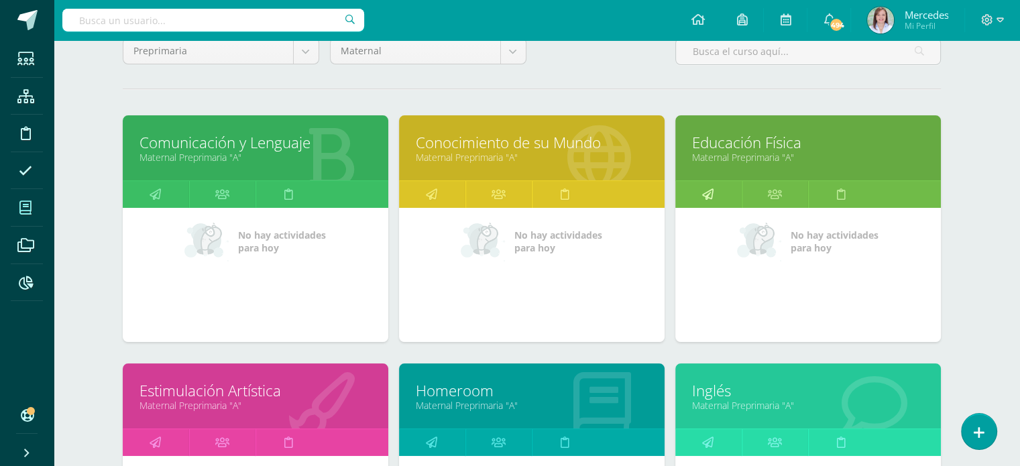
click at [708, 194] on icon at bounding box center [707, 194] width 11 height 26
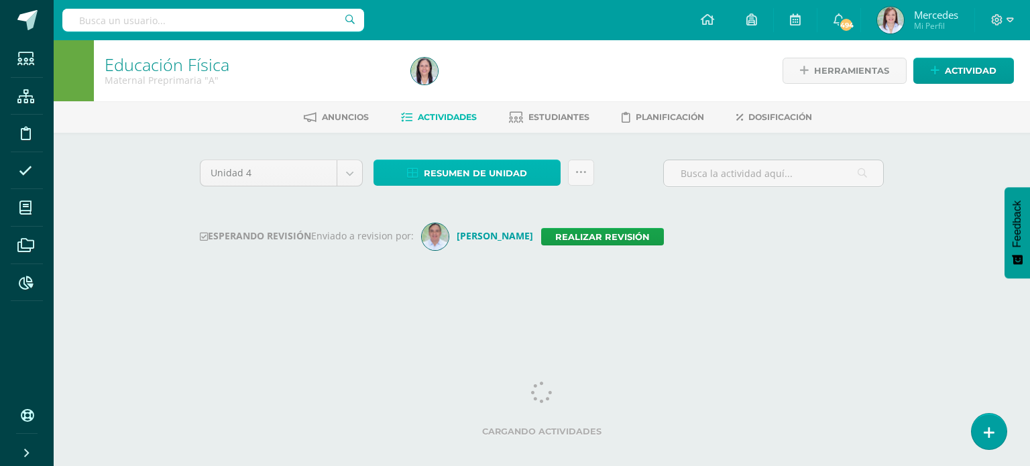
click at [461, 175] on span "Resumen de unidad" at bounding box center [475, 173] width 103 height 25
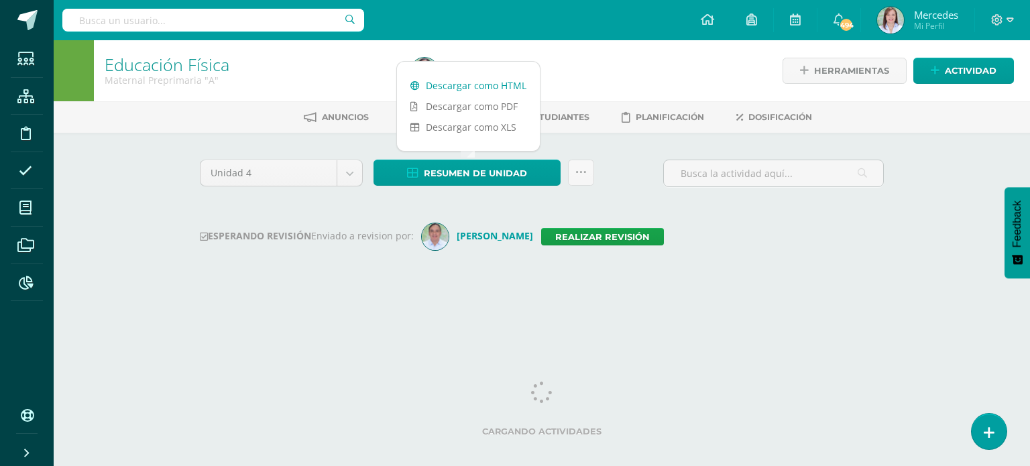
click at [447, 87] on link "Descargar como HTML" at bounding box center [468, 85] width 143 height 21
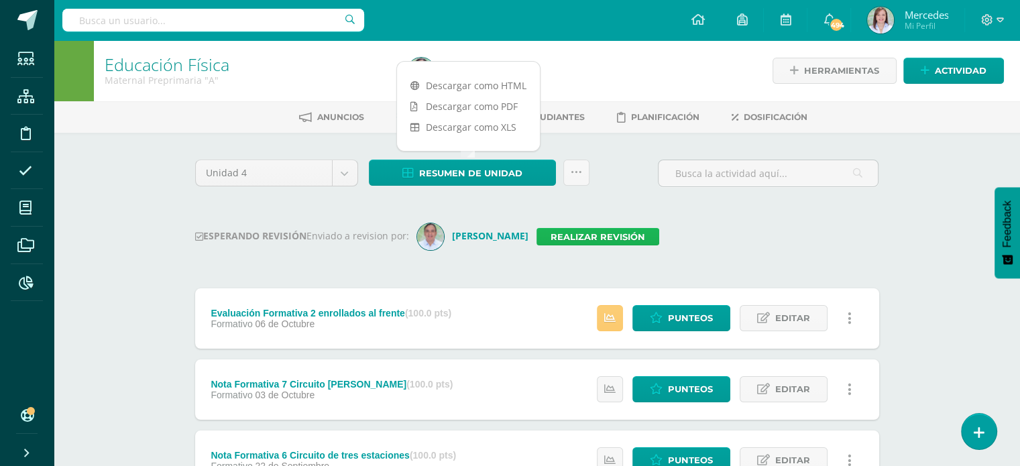
click at [608, 239] on link "Realizar revisión" at bounding box center [597, 236] width 123 height 17
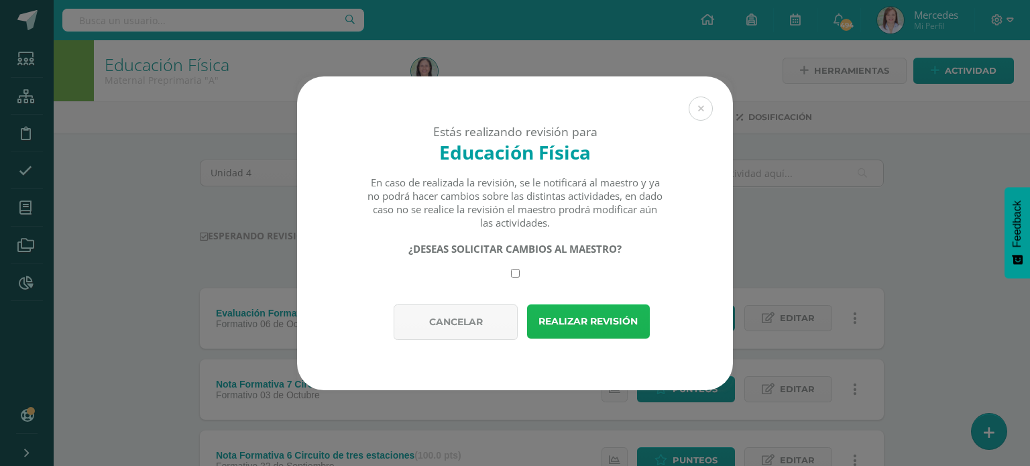
click at [624, 332] on button "Realizar revisión" at bounding box center [588, 321] width 123 height 34
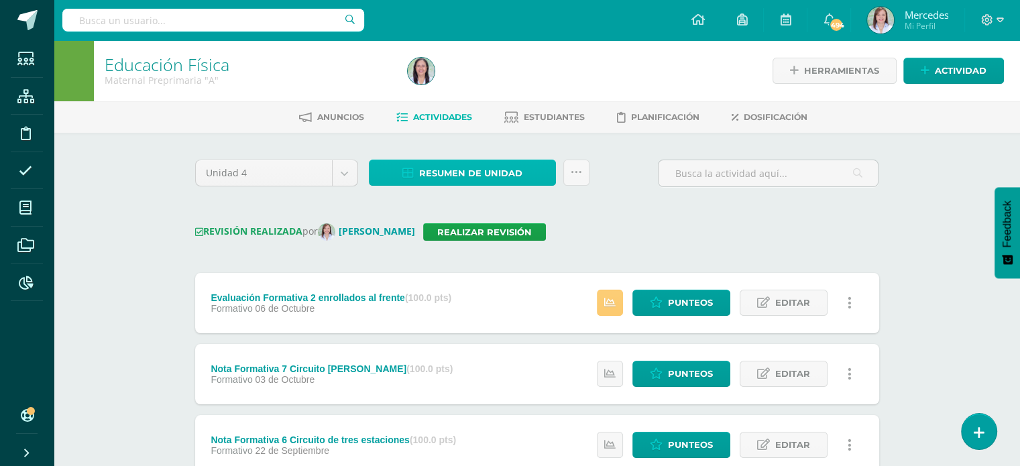
click at [501, 174] on span "Resumen de unidad" at bounding box center [470, 173] width 103 height 25
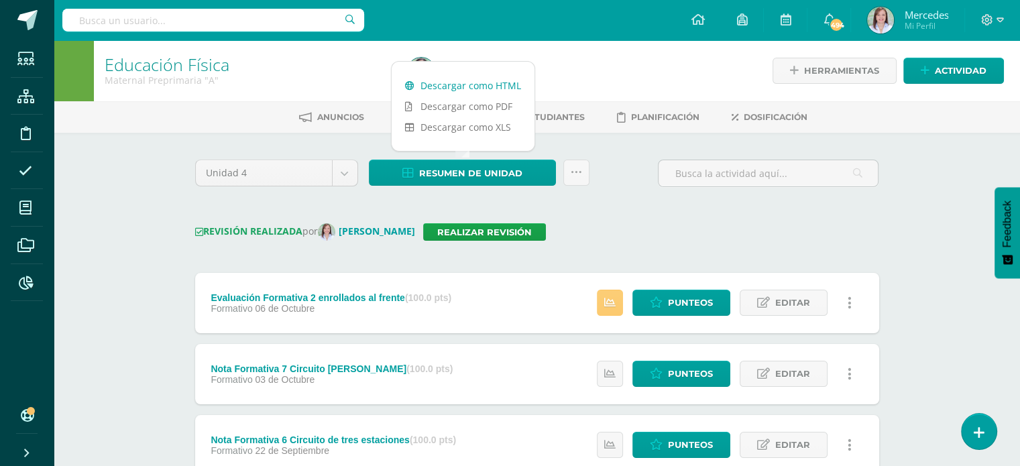
click at [486, 86] on link "Descargar como HTML" at bounding box center [463, 85] width 143 height 21
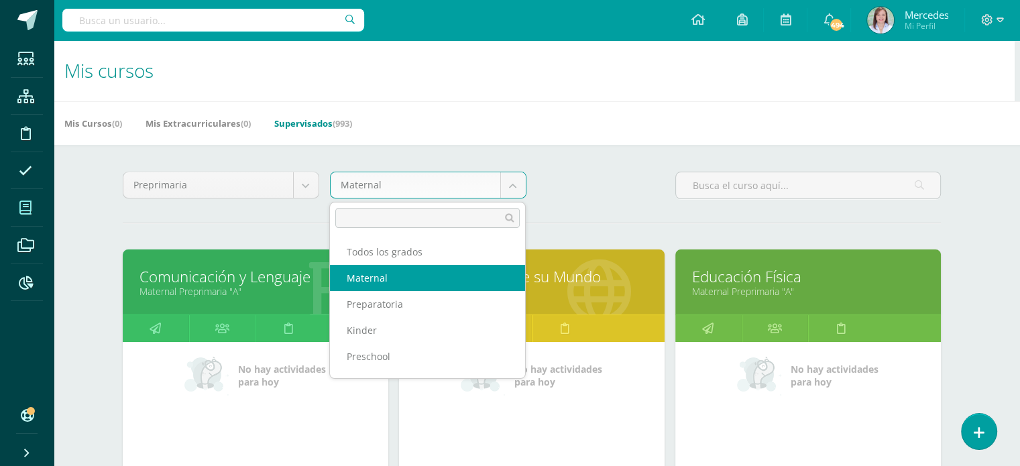
scroll to position [22, 0]
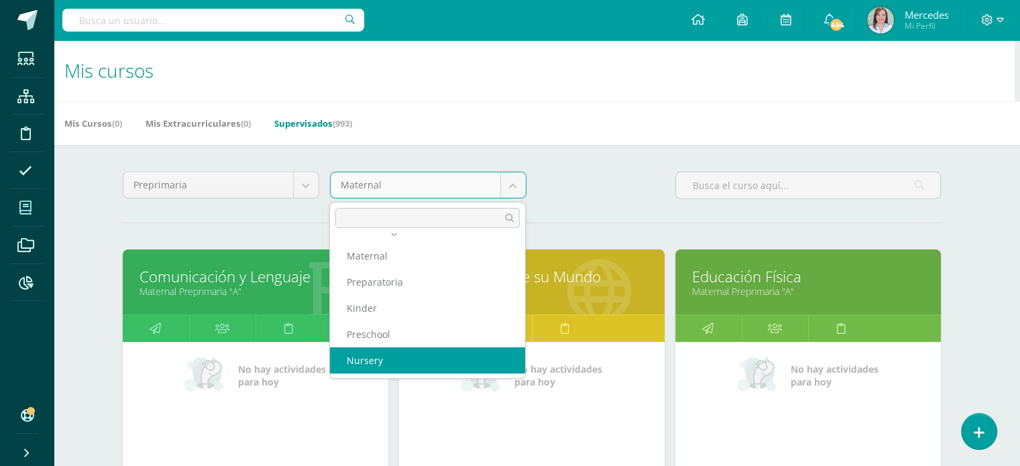
select select "8"
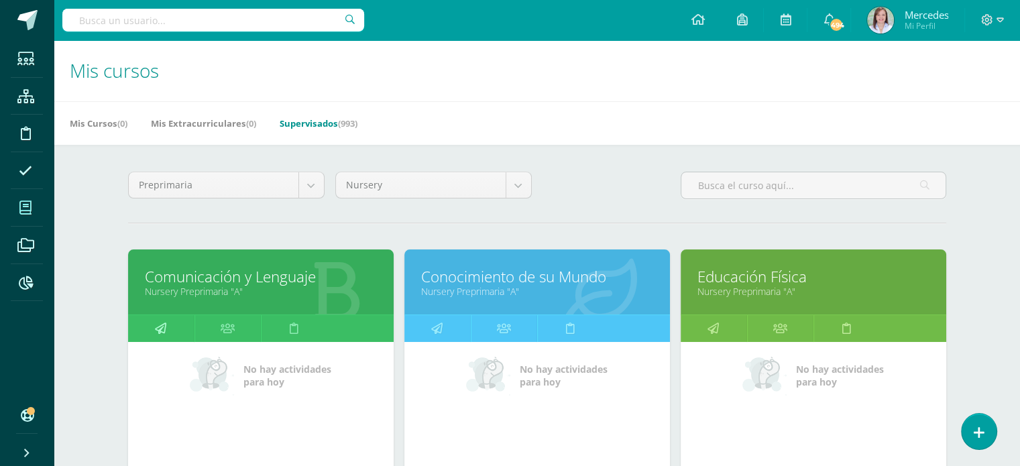
click at [165, 327] on icon at bounding box center [160, 328] width 11 height 26
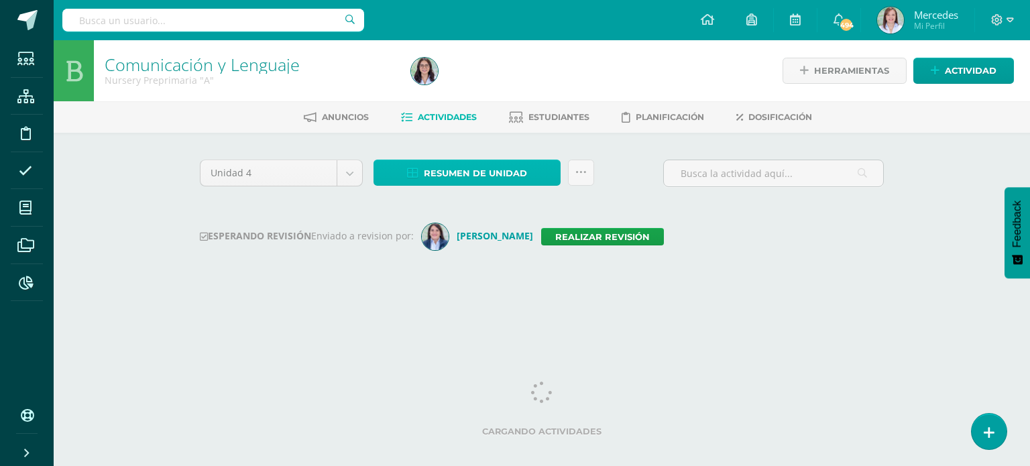
click at [440, 165] on span "Resumen de unidad" at bounding box center [475, 173] width 103 height 25
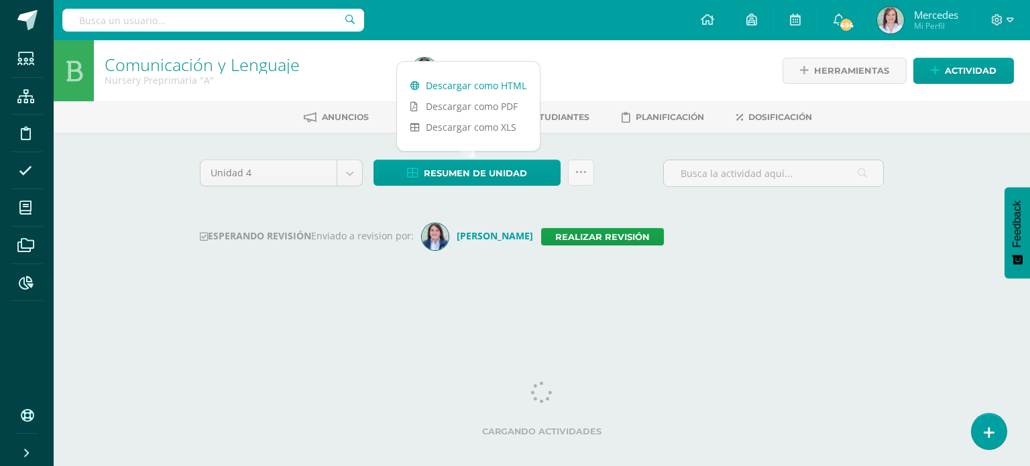
click at [443, 83] on link "Descargar como HTML" at bounding box center [468, 85] width 143 height 21
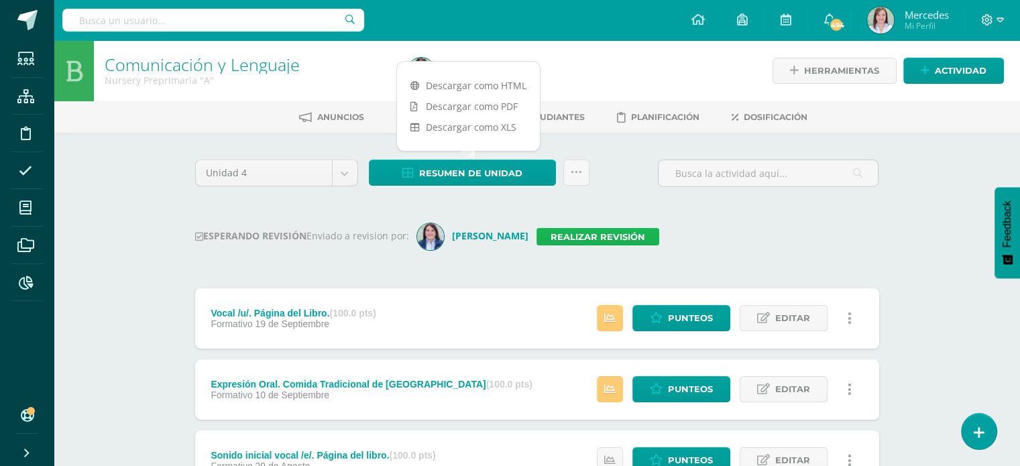
click at [553, 235] on link "Realizar revisión" at bounding box center [597, 236] width 123 height 17
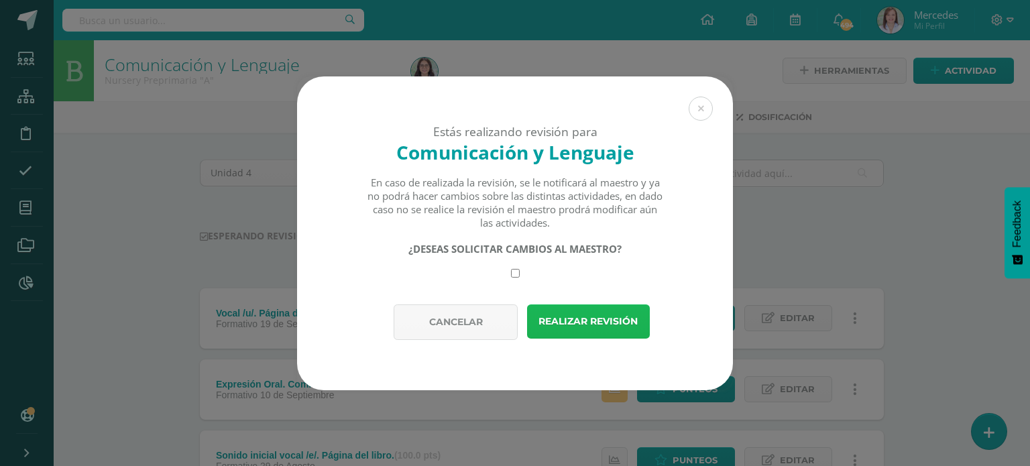
click at [572, 321] on button "Realizar revisión" at bounding box center [588, 321] width 123 height 34
